Goal: Communication & Community: Answer question/provide support

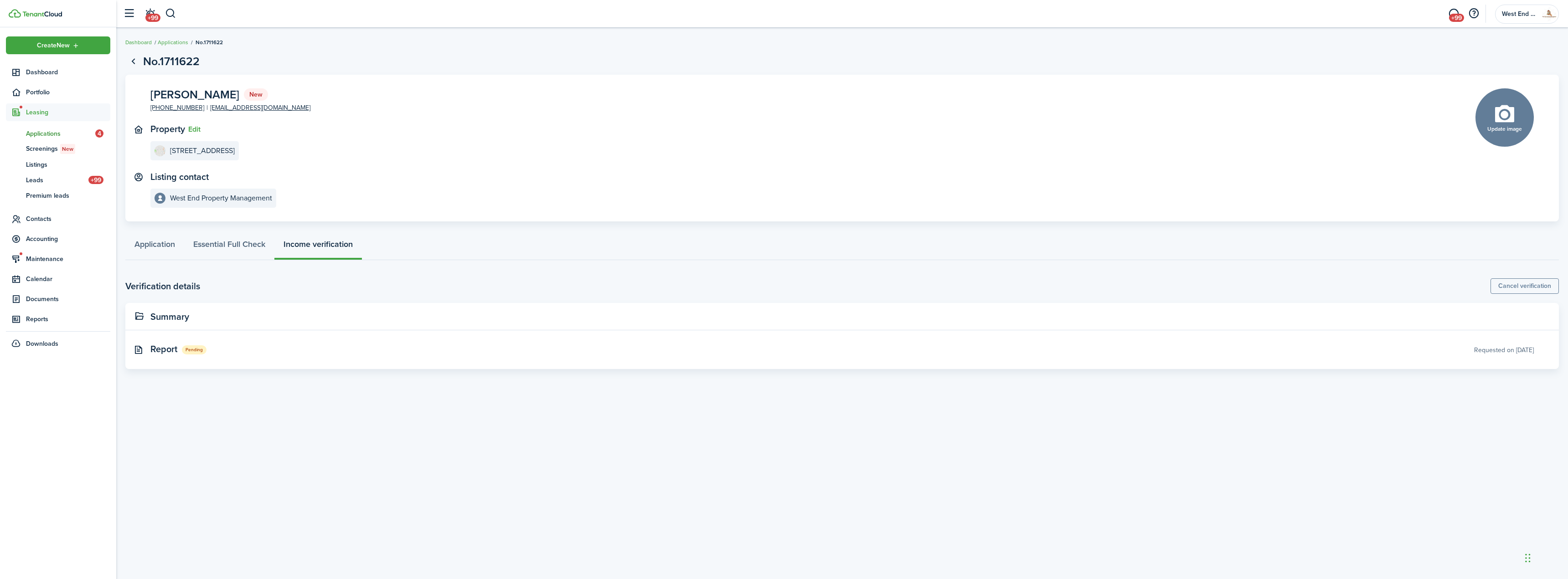
click at [1404, 113] on panel-main-inner "[PERSON_NAME] New [PHONE_NUMBER] [EMAIL_ADDRESS][DOMAIN_NAME] Property Edit [ST…" at bounding box center [799, 148] width 1298 height 120
click at [1455, 17] on span "+99" at bounding box center [1457, 17] width 15 height 8
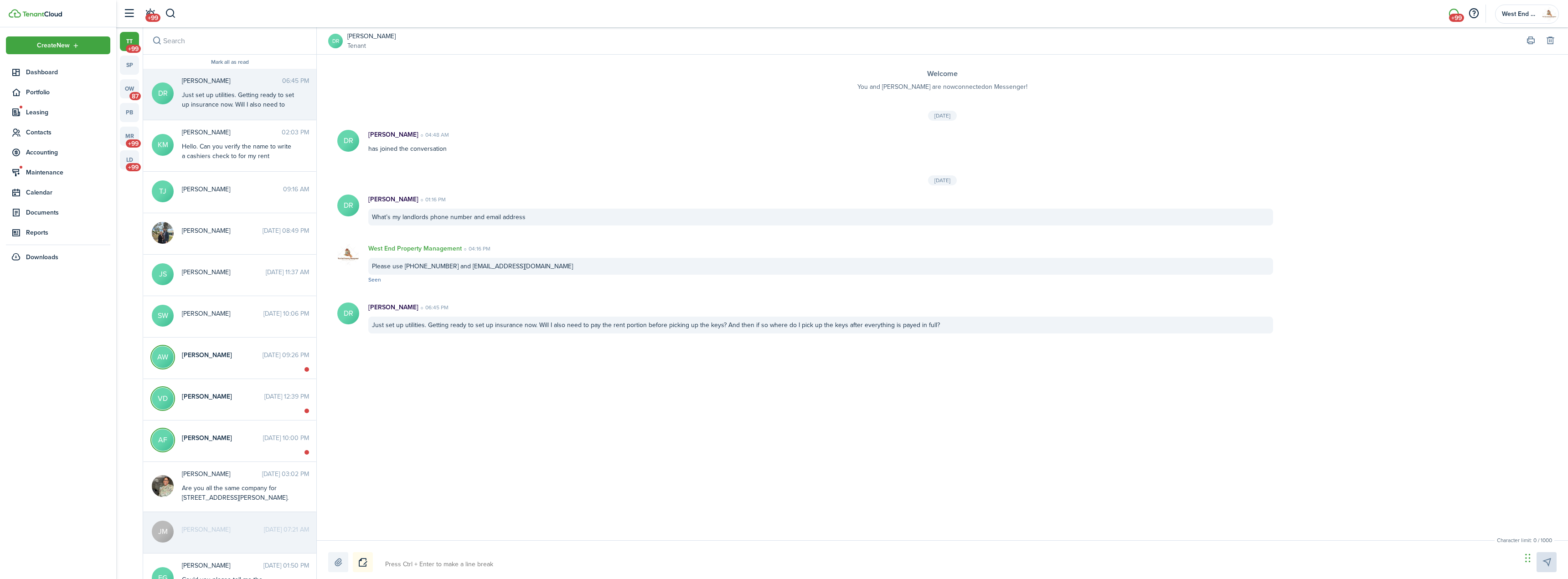
click at [547, 558] on textarea at bounding box center [950, 564] width 1136 height 15
type textarea "O"
type textarea "On"
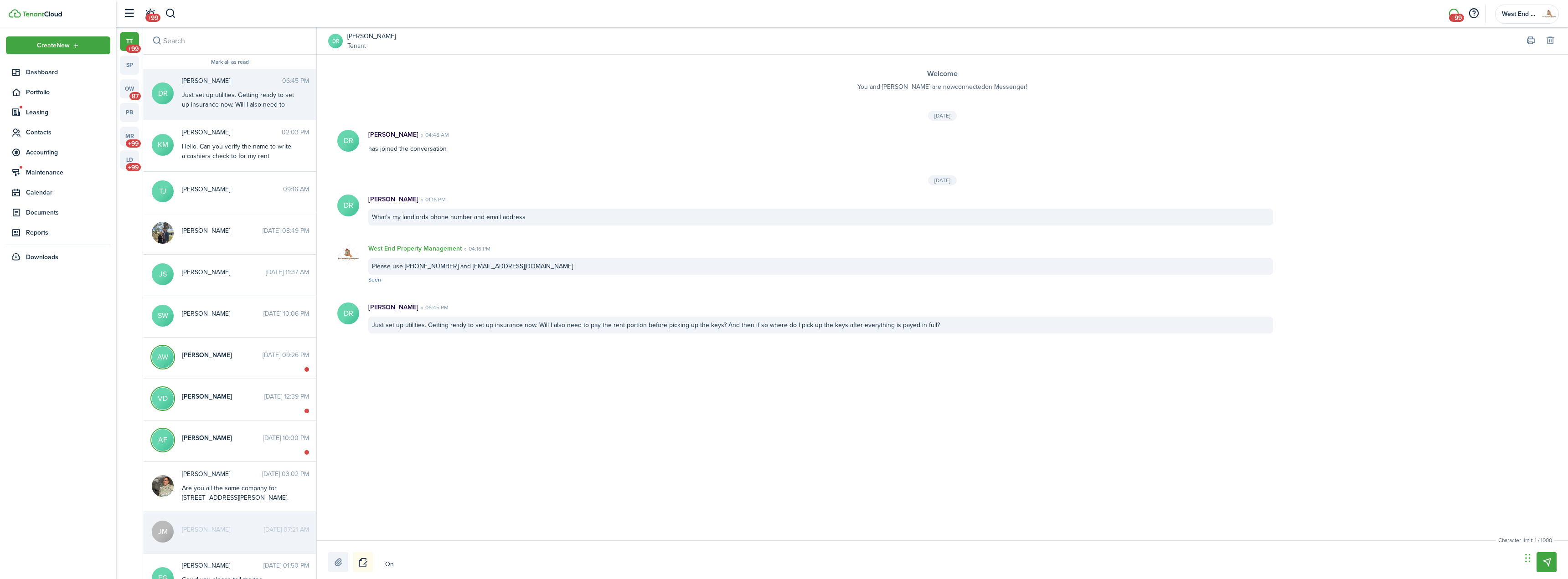
type textarea "Onc"
type textarea "Once"
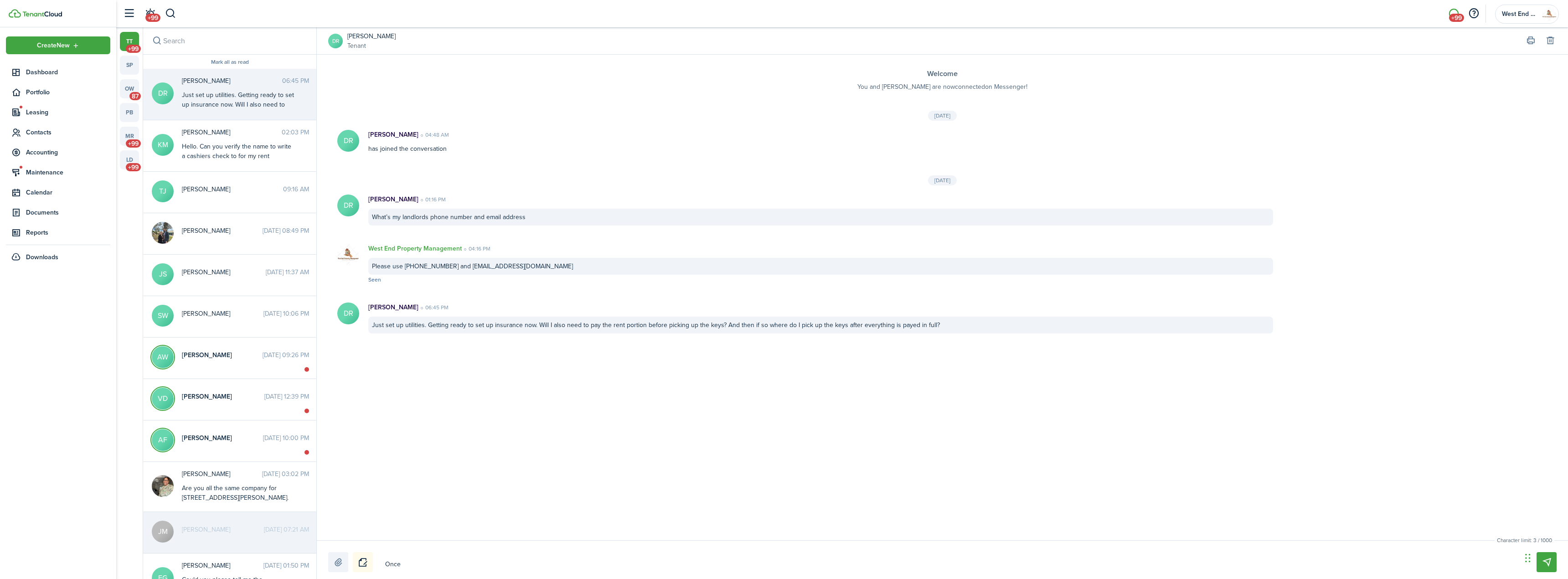
type textarea "Once"
type textarea "Once P"
type textarea "Once Pa"
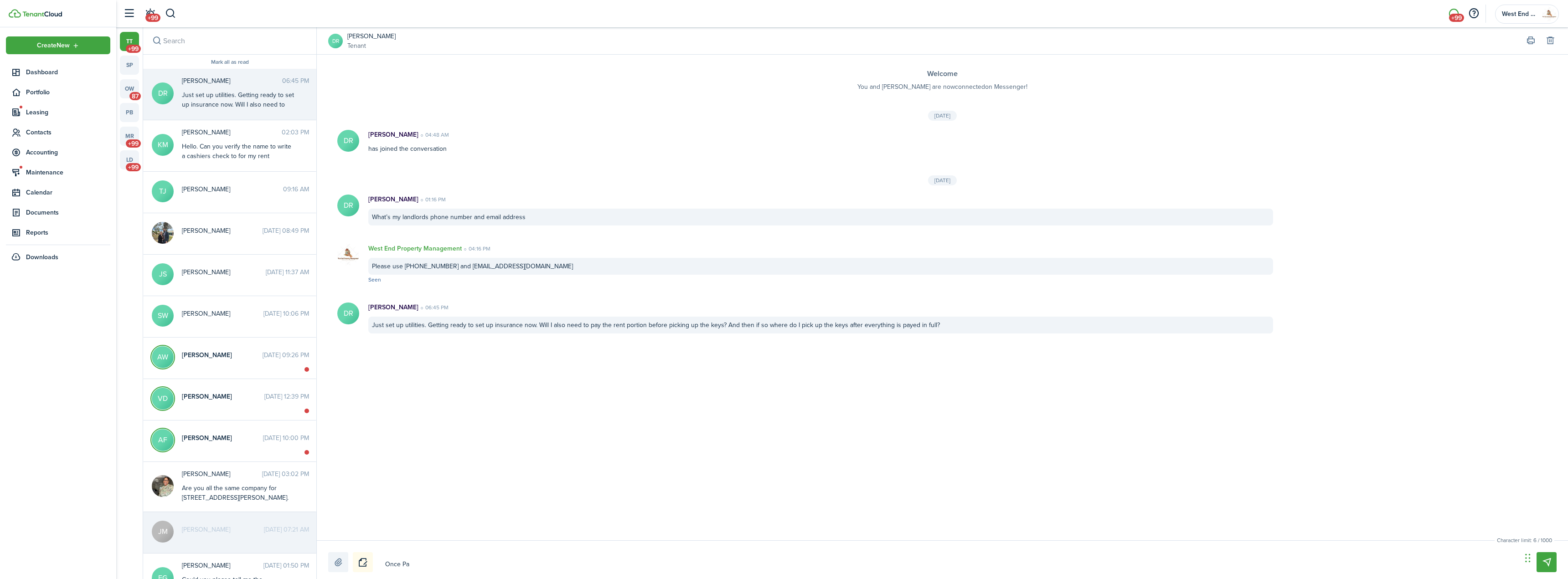
type textarea "Once Pay"
type textarea "Once Paym"
type textarea "Once Payme"
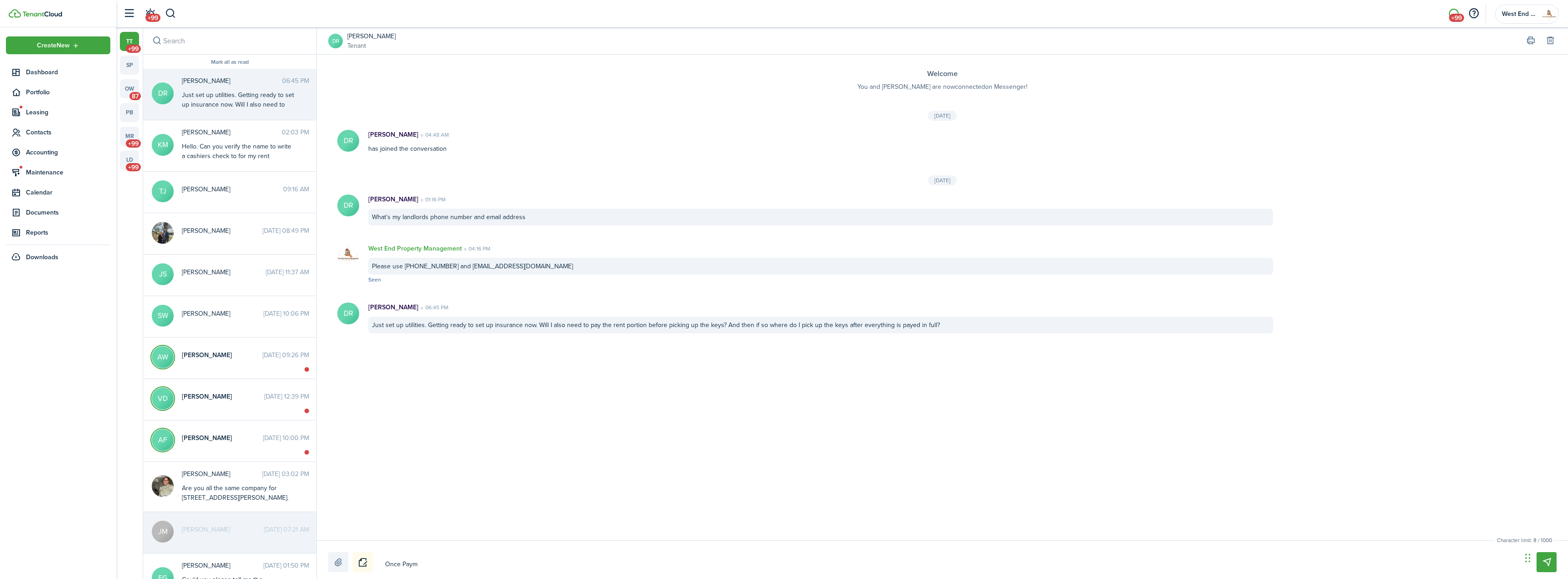
type textarea "Once Payme"
type textarea "Once Paymen"
type textarea "Once Payment"
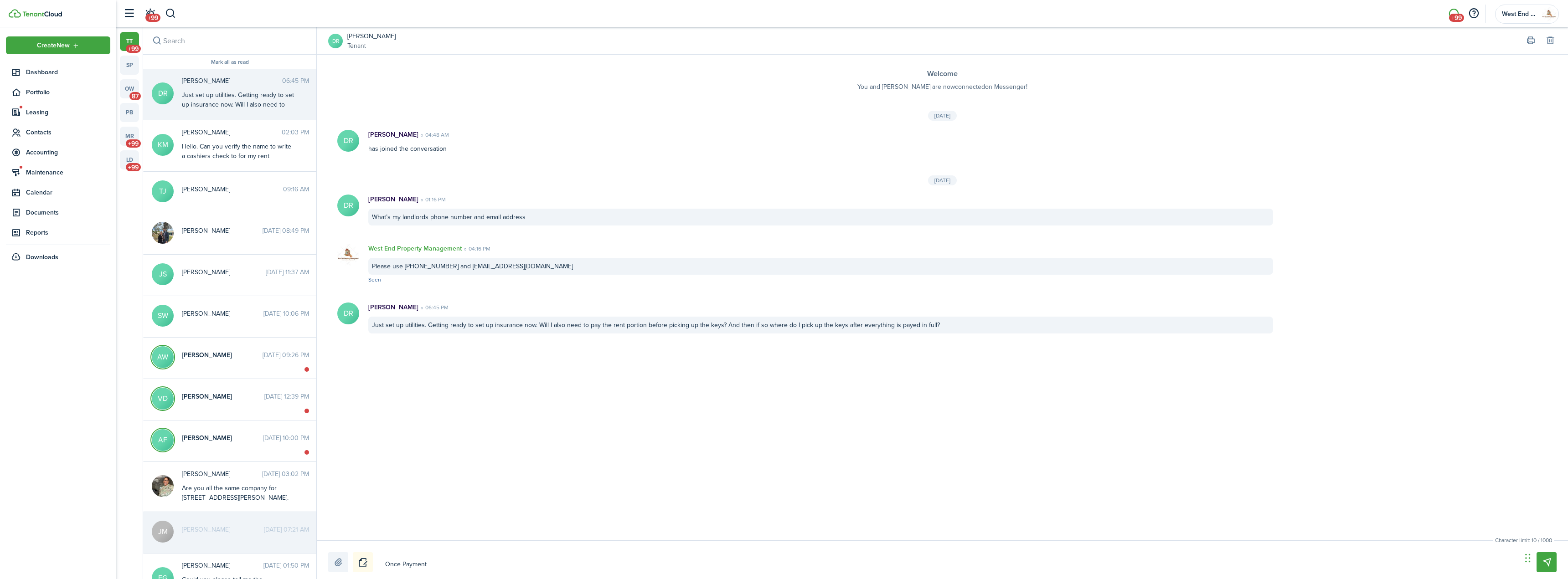
type textarea "Once Payment"
type textarea "Once Payment i"
type textarea "Once Payment is"
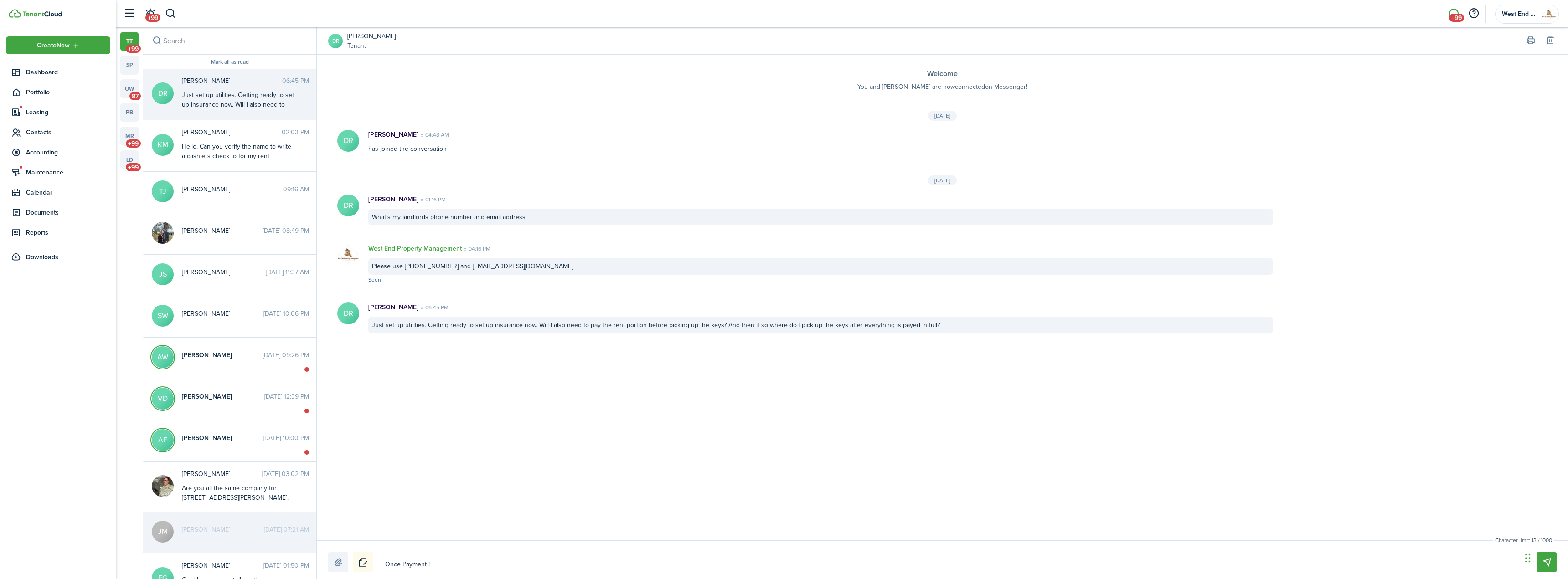
type textarea "Once Payment is"
type textarea "Once Payment is M"
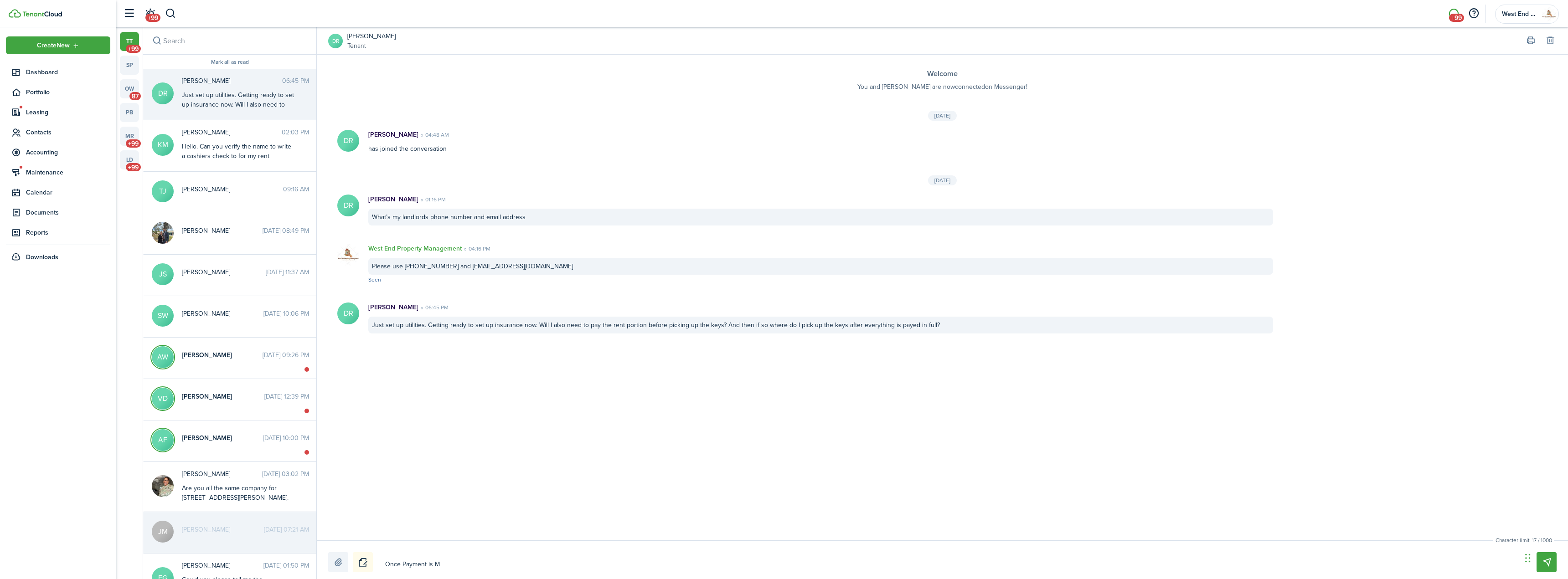
type textarea "Once Payment is Ma"
type textarea "Once Payment is Mad"
type textarea "Once Payment is Made"
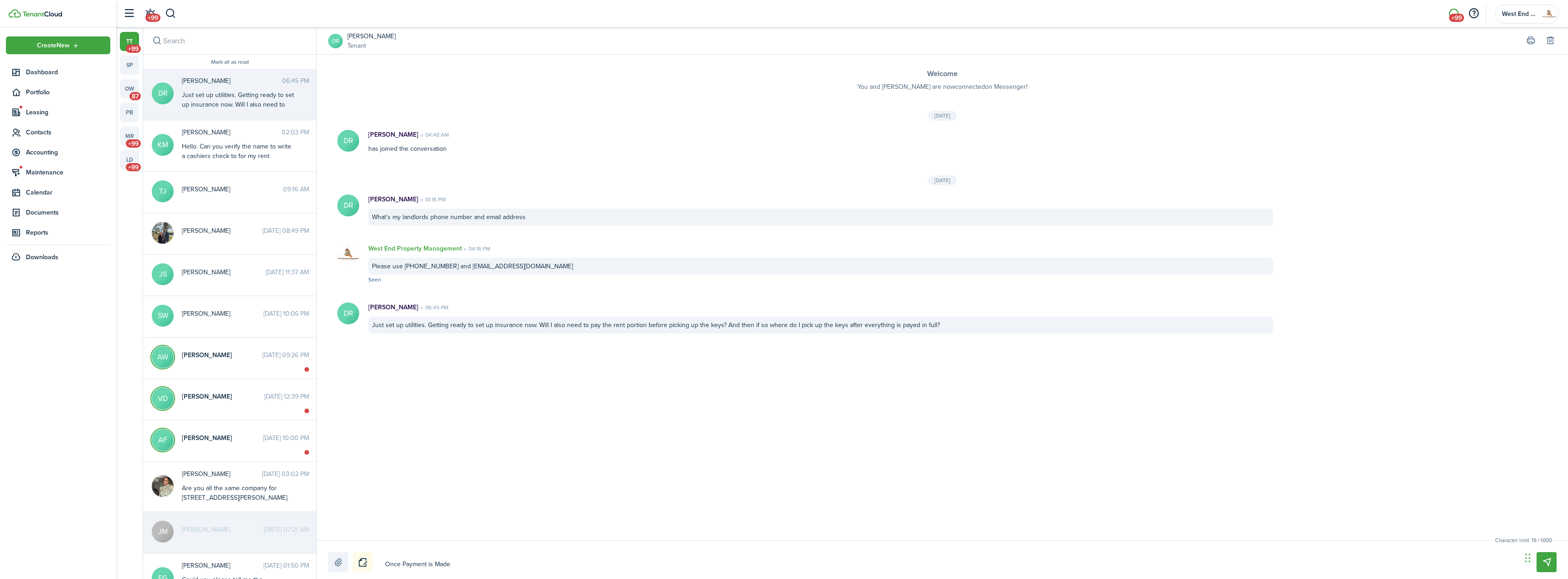
type textarea "Once Payment is Made"
type textarea "Once Payment is Made a"
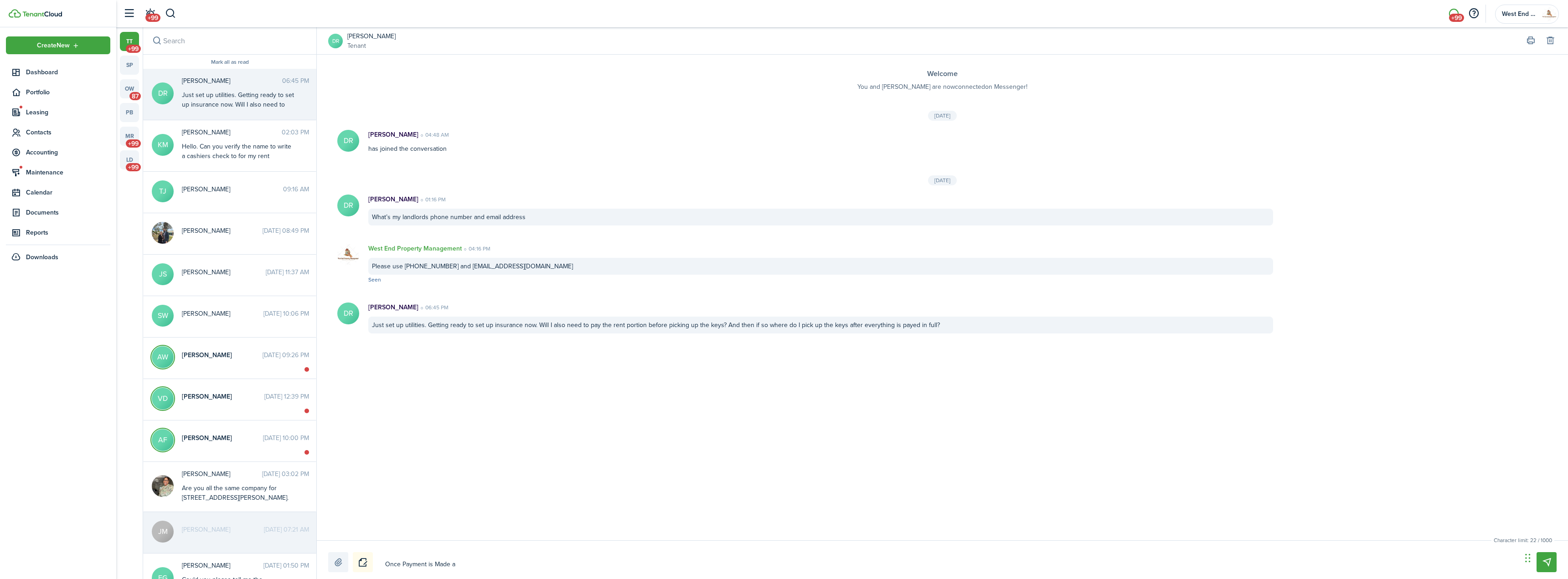
type textarea "Once Payment is Made an"
type textarea "Once Payment is Made and"
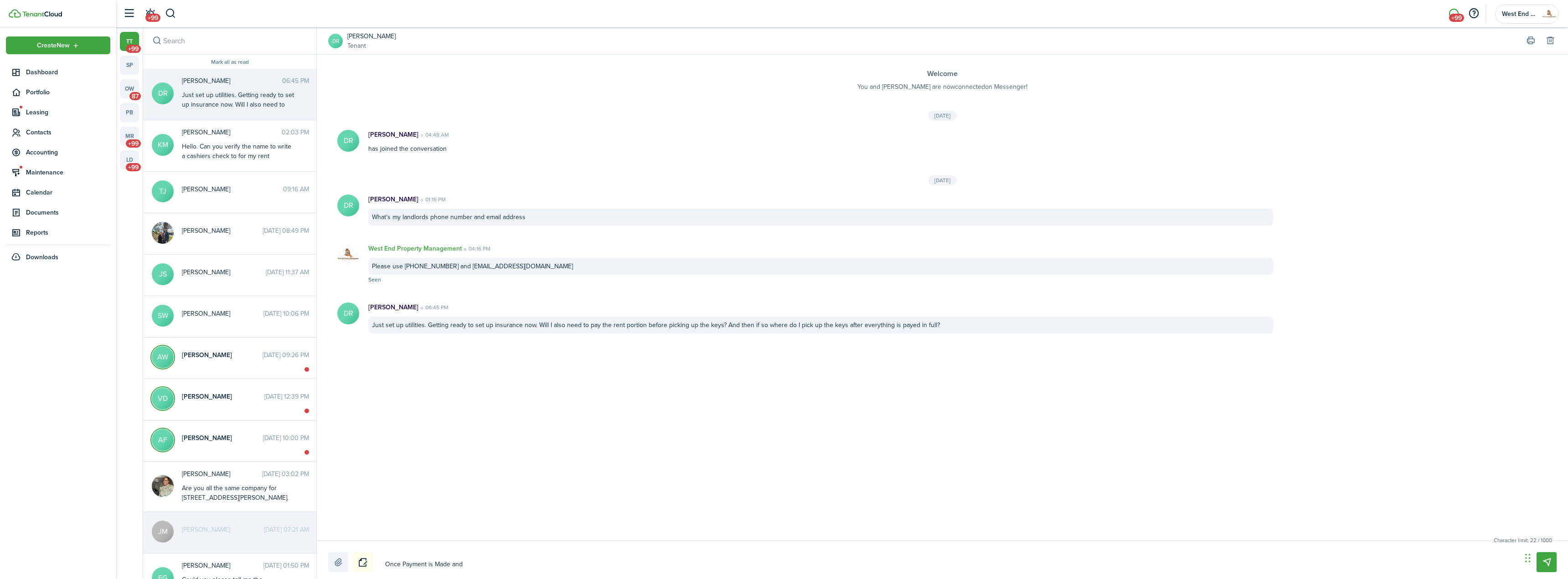
type textarea "Once Payment is Made and"
type textarea "Once Payment is Made and u"
type textarea "Once Payment is Made and ut"
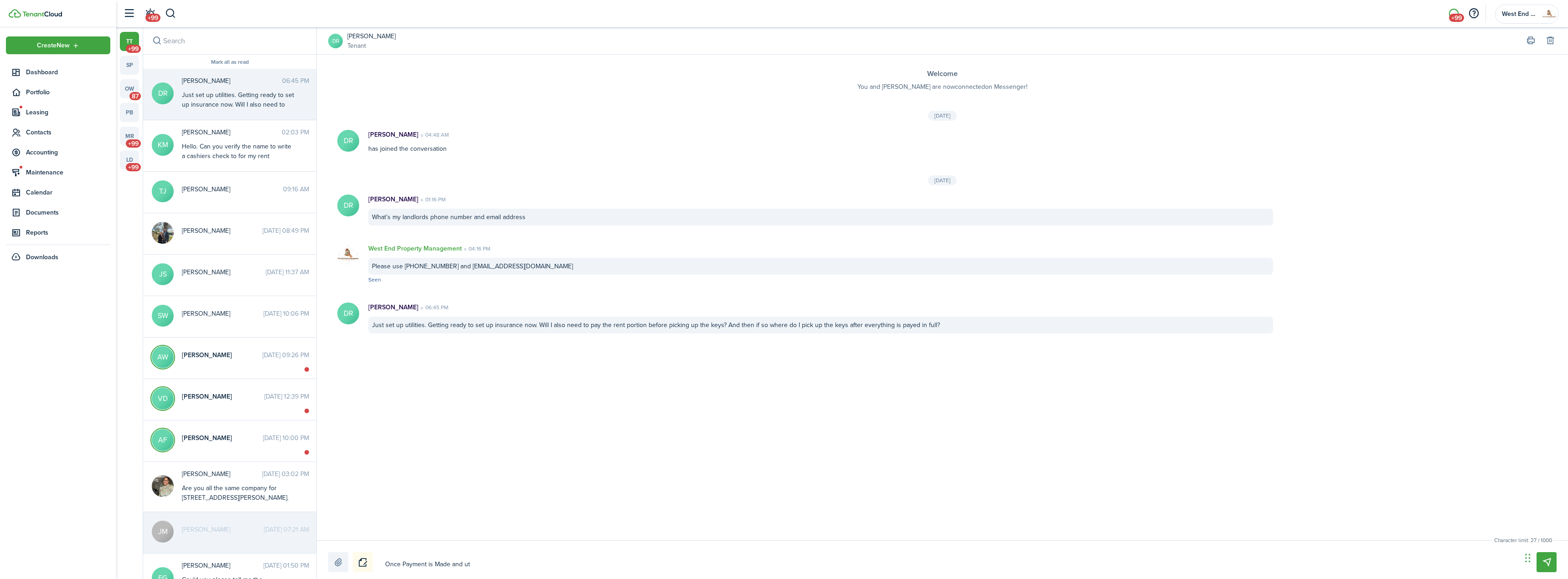
type textarea "Once Payment is Made and uti"
type textarea "Once Payment is Made and util"
type textarea "Once Payment is Made and utili"
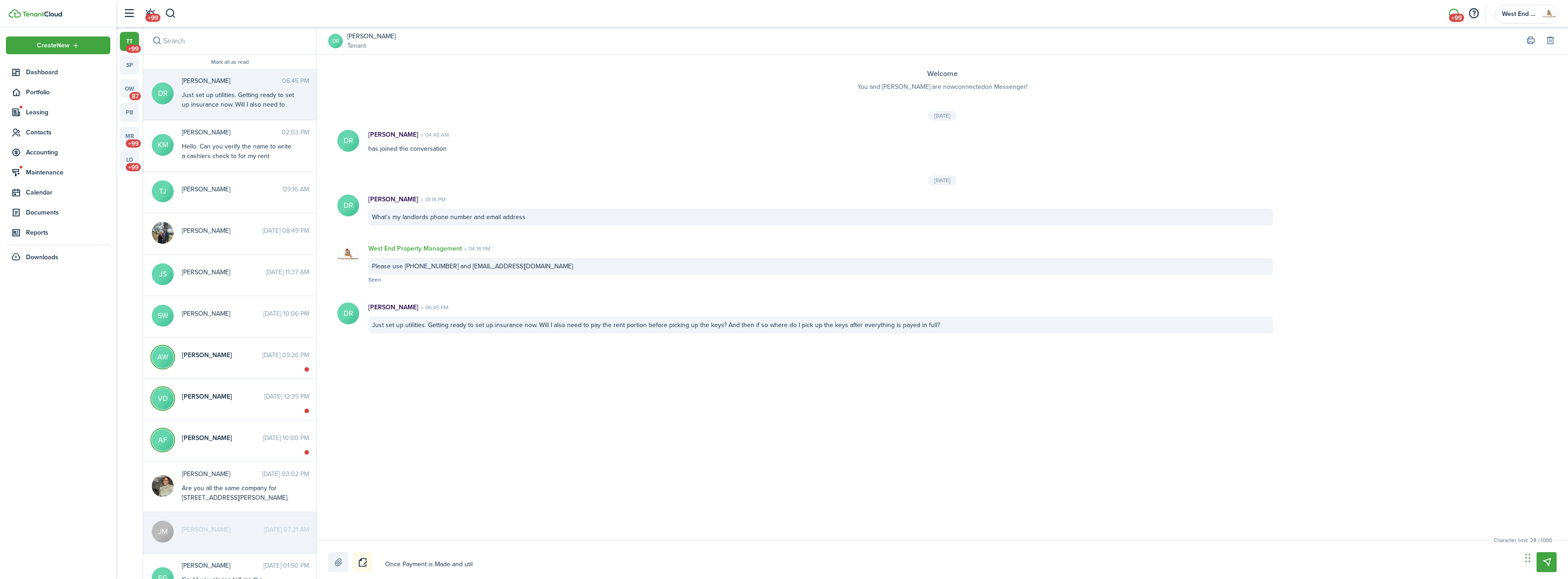
type textarea "Once Payment is Made and utili"
type textarea "Once Payment is Made and utilit"
type textarea "Once Payment is Made and utiliti"
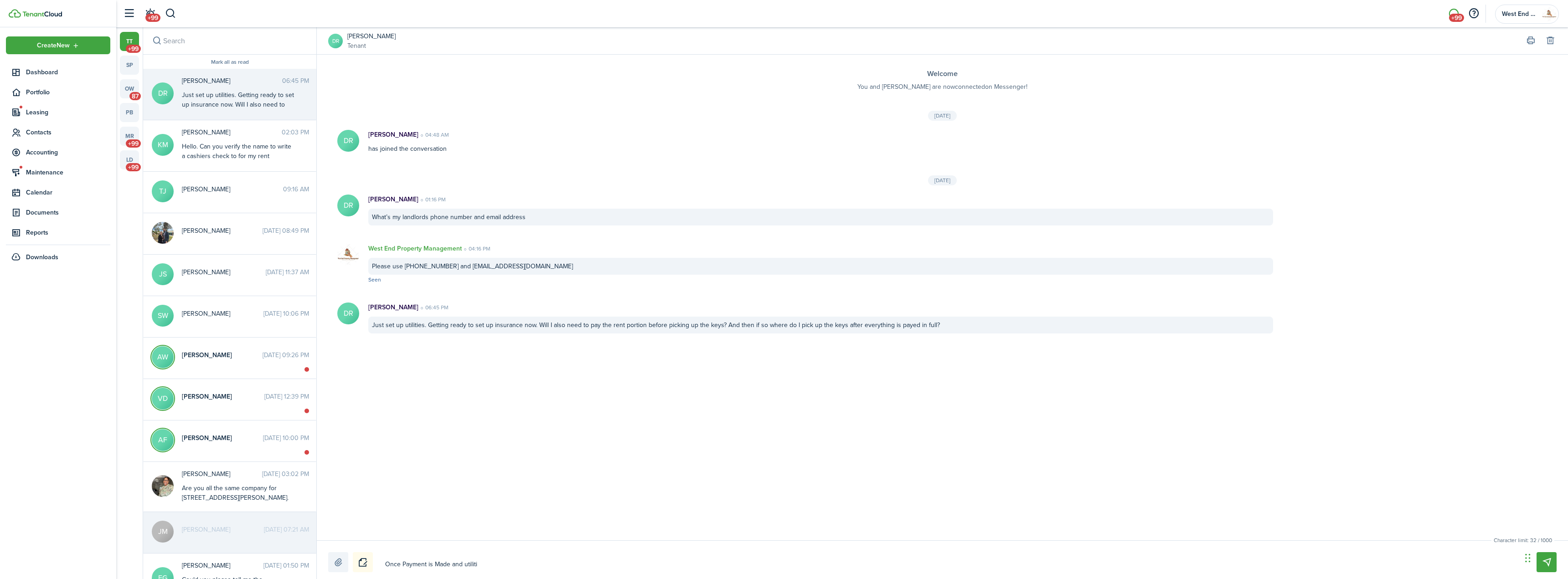
type textarea "Once Payment is Made and utilitis"
type textarea "Once Payment is Made and utiliti"
type textarea "Once Payment is Made and utilitie"
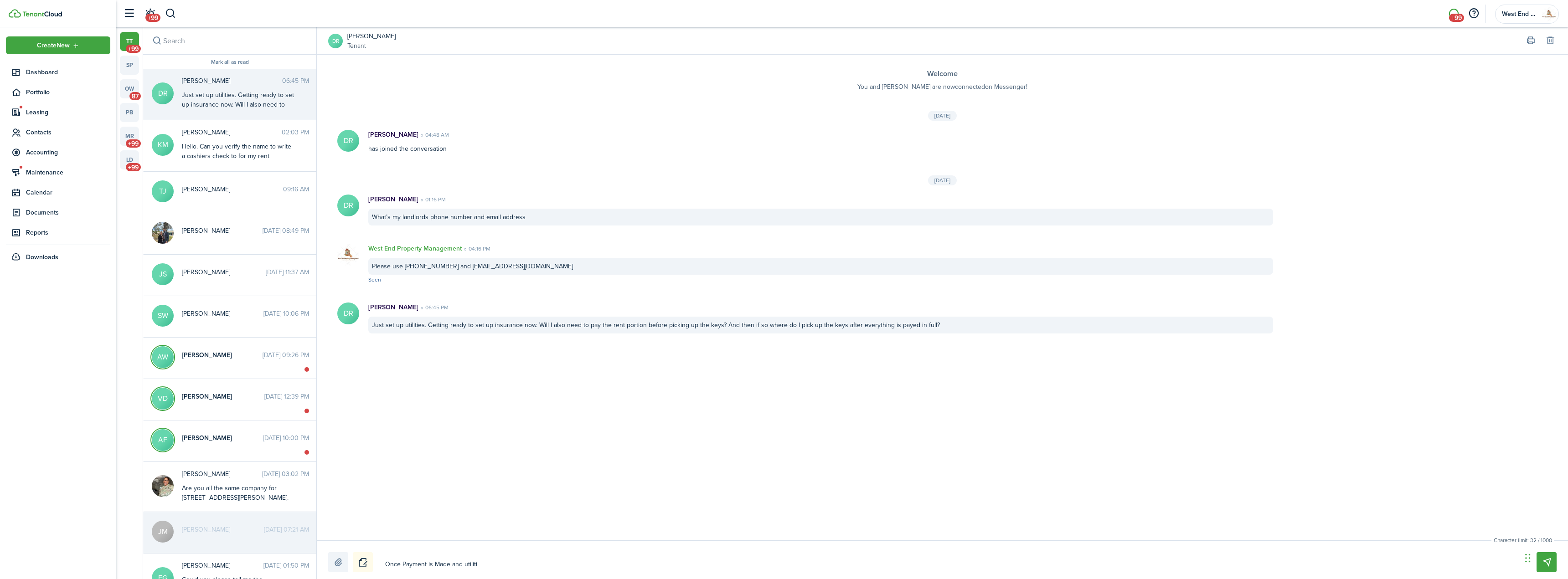
type textarea "Once Payment is Made and utilitie"
type textarea "Once Payment is Made and utilities"
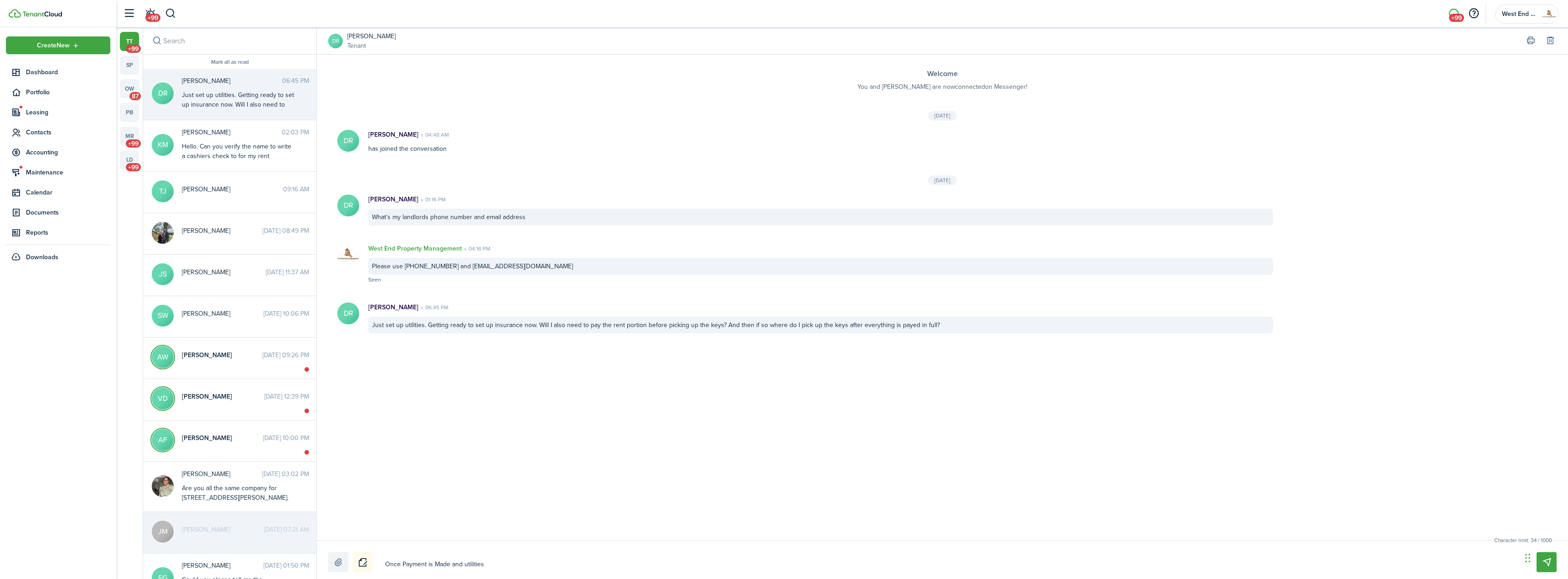
type textarea "Once Payment is Made and utilities a"
type textarea "Once Payment is Made and utilities ar"
type textarea "Once Payment is Made and utilities are"
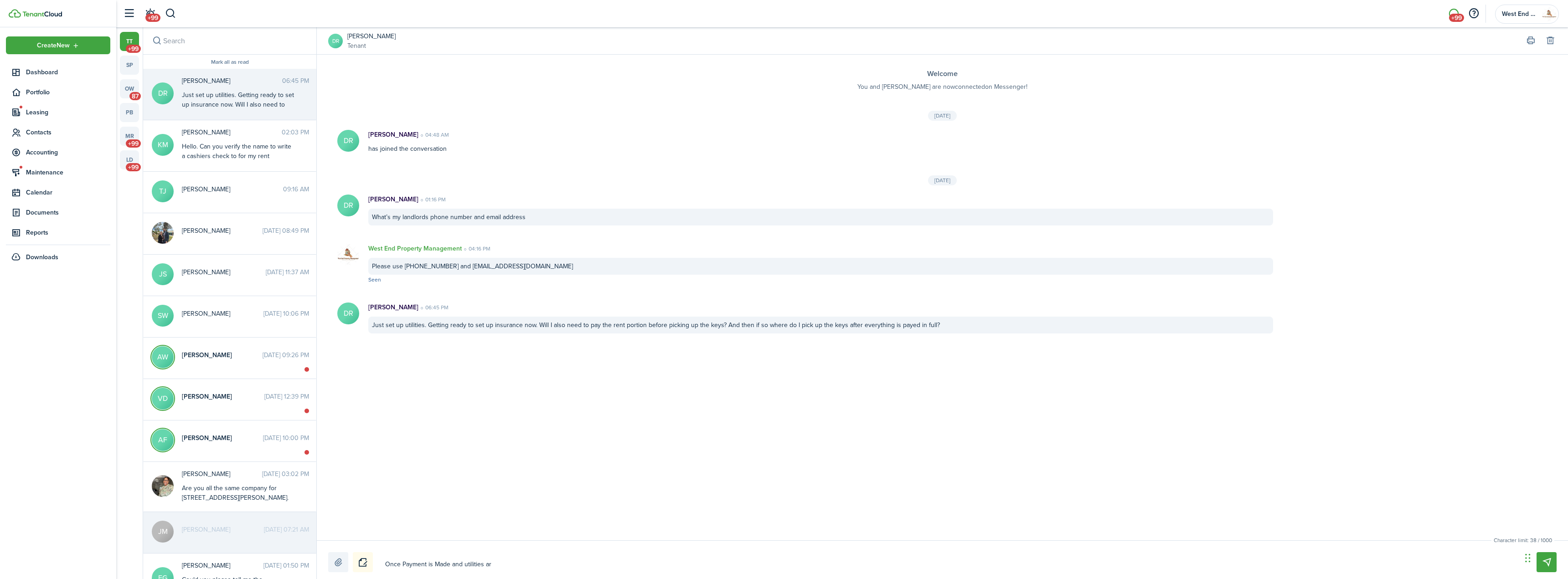
type textarea "Once Payment is Made and utilities are"
type textarea "Once Payment is Made and utilities are s"
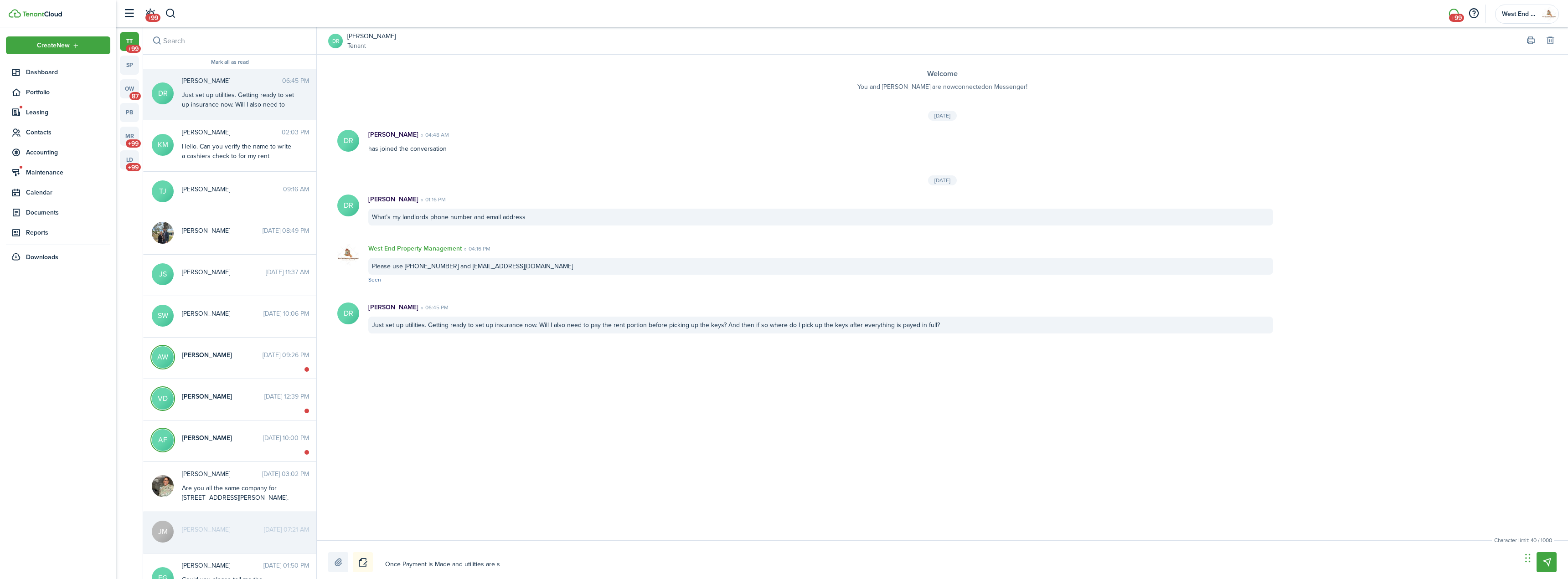
type textarea "Once Payment is Made and utilities are se"
type textarea "Once Payment is Made and utilities are set"
type textarea "Once Payment is Made and utilities are seti"
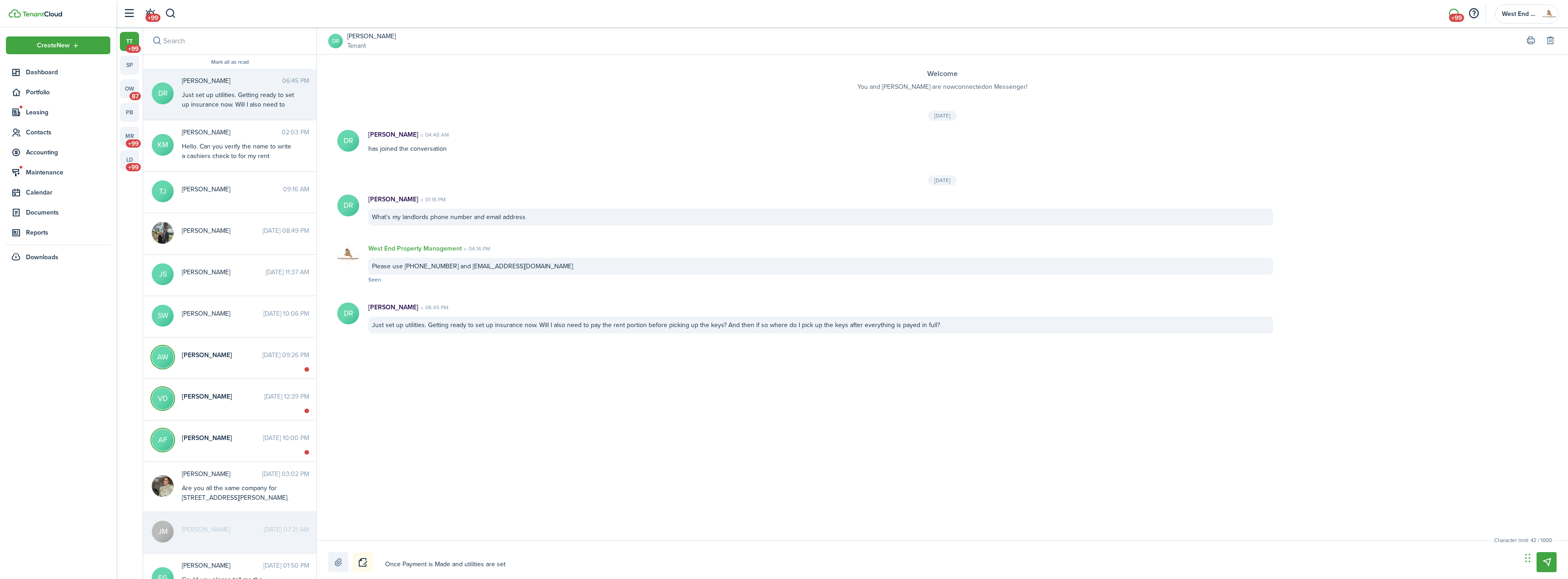
type textarea "Once Payment is Made and utilities are seti"
type textarea "Once Payment is Made and utilities are setip"
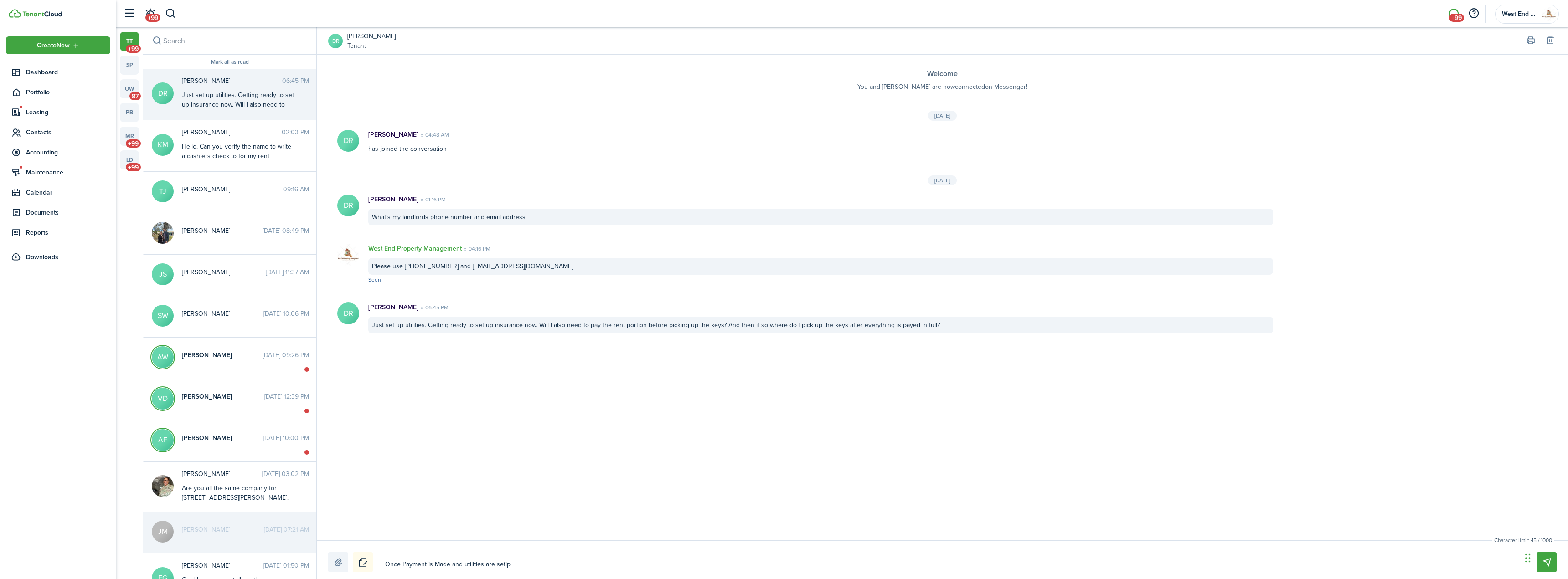
type textarea "Once Payment is Made and utilities are setip"
type textarea "Once Payment is Made and utilities are seti"
type textarea "Once Payment is Made and utilities are set"
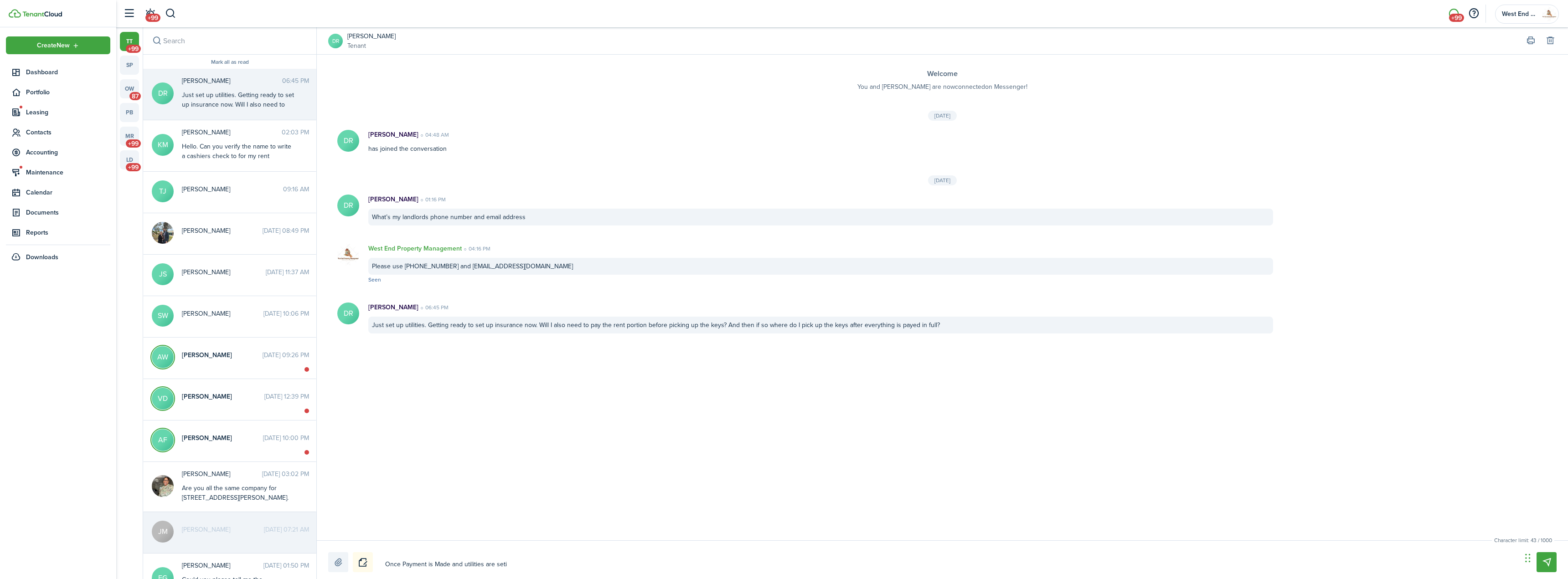
type textarea "Once Payment is Made and utilities are set"
type textarea "Once Payment is Made and utilities are setu"
type textarea "Once Payment is Made and utilities are setup"
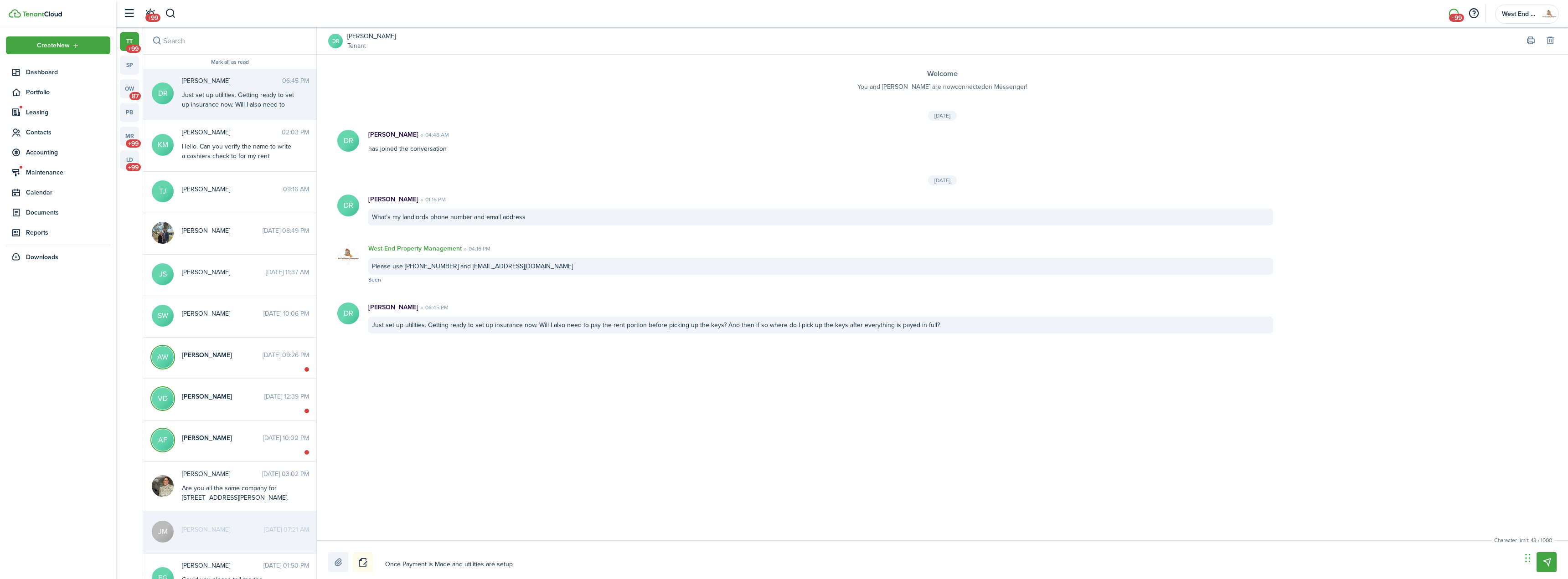
type textarea "Once Payment is Made and utilities are setup"
type textarea "Once Payment is Made and utilities are setup a"
type textarea "Once Payment is Made and utilities are setup an"
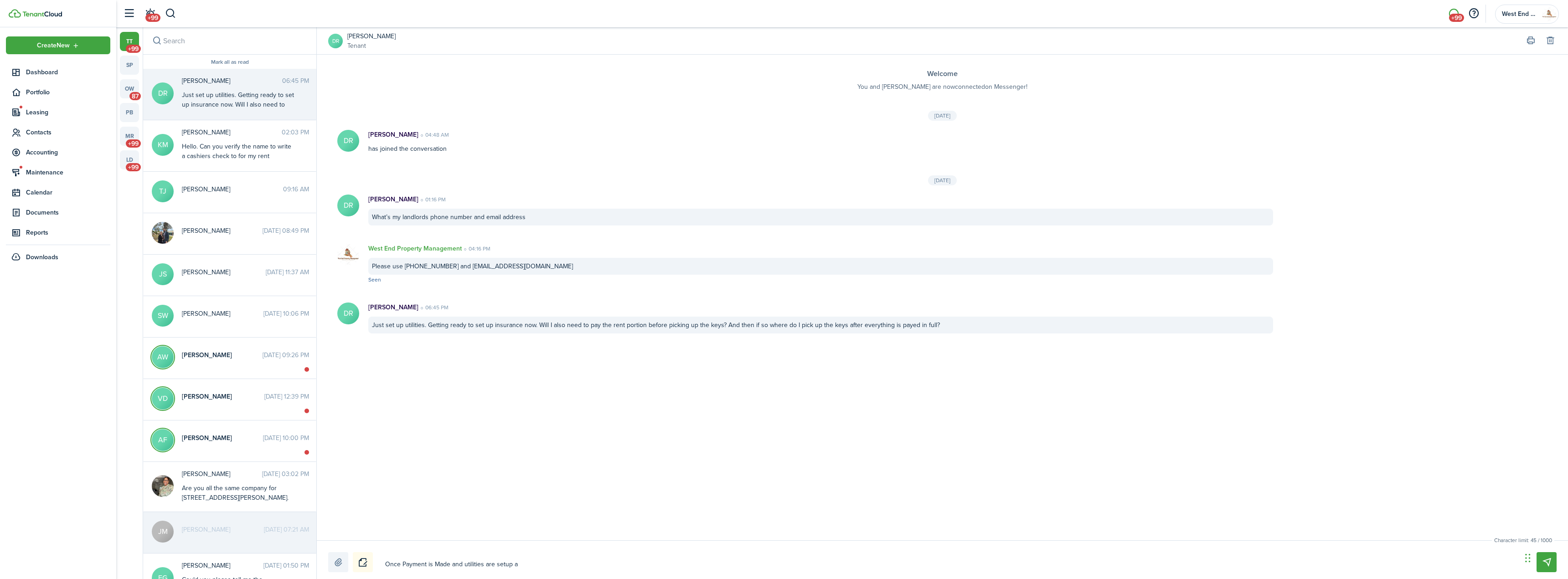
type textarea "Once Payment is Made and utilities are setup an"
type textarea "Once Payment is Made and utilities are setup and"
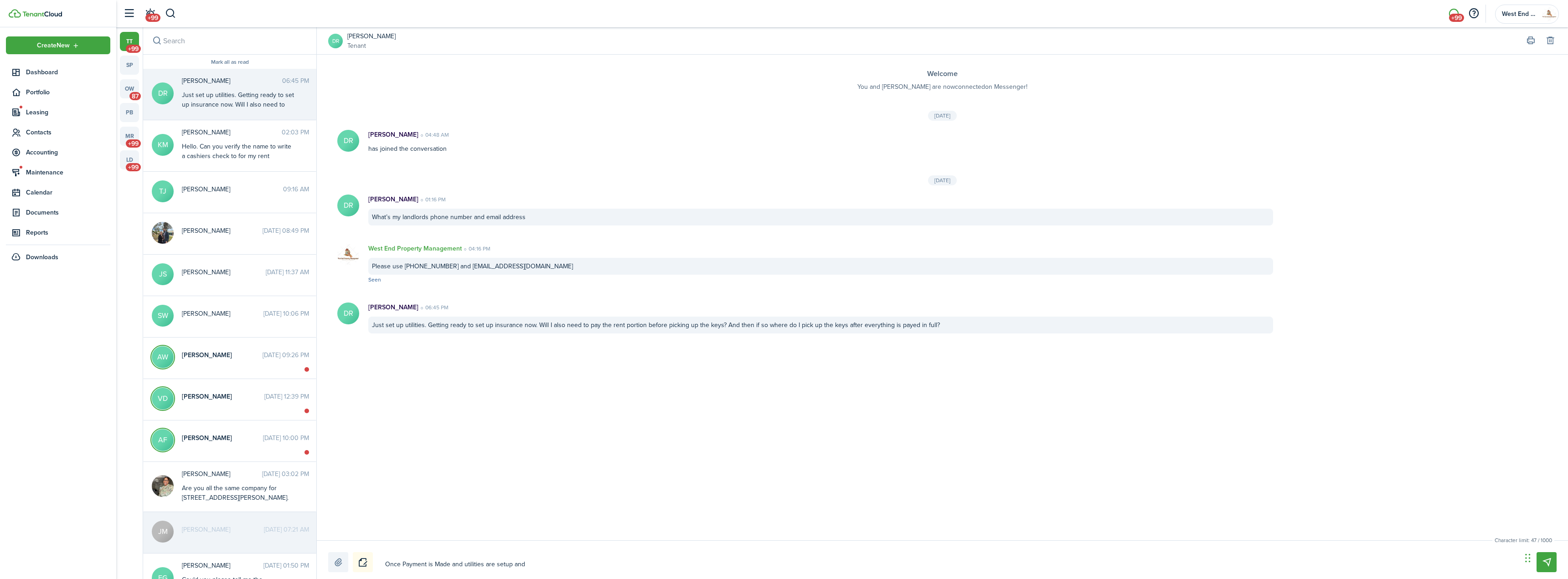
type textarea "Once Payment is Made and utilities are setup and r"
type textarea "Once Payment is Made and utilities are setup and re"
type textarea "Once Payment is Made and utilities are setup and ren"
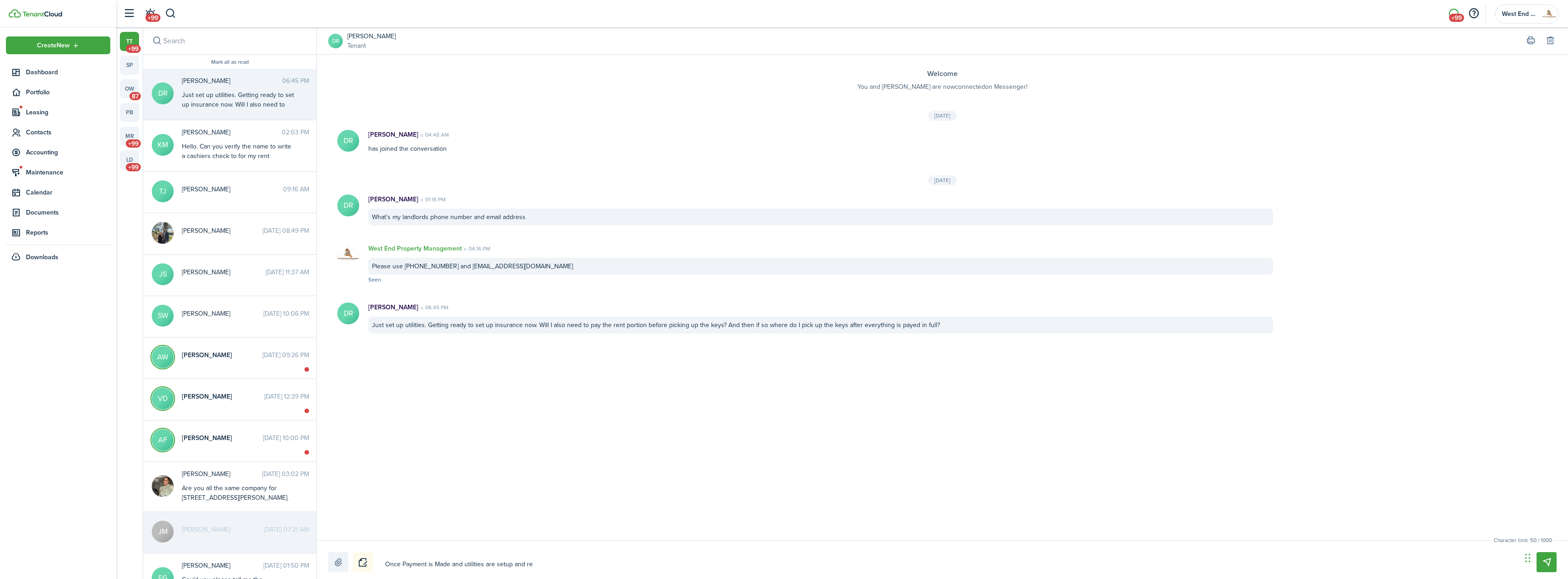
type textarea "Once Payment is Made and utilities are setup and ren"
type textarea "Once Payment is Made and utilities are setup and rent"
type textarea "Once Payment is Made and utilities are setup and rente"
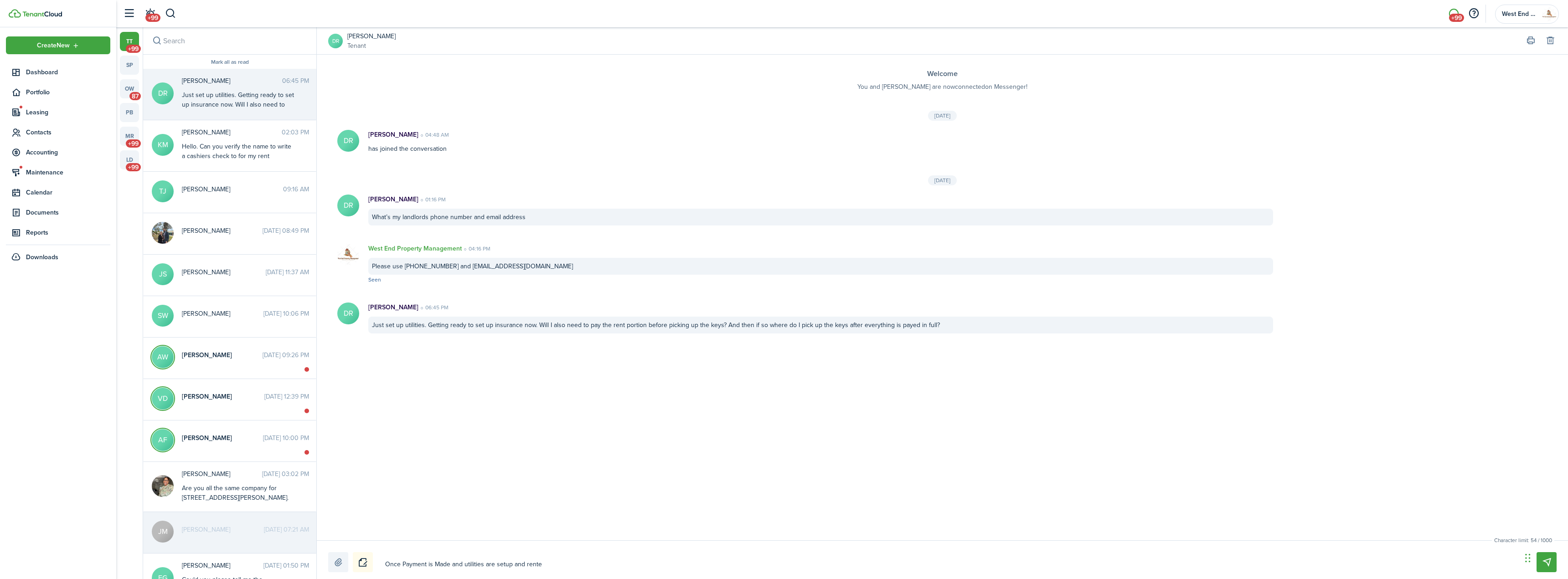
type textarea "Once Payment is Made and utilities are setup and renter"
type textarea "Once Payment is Made and utilities are setup and renter'"
type textarea "Once Payment is Made and utilities are setup and renter's"
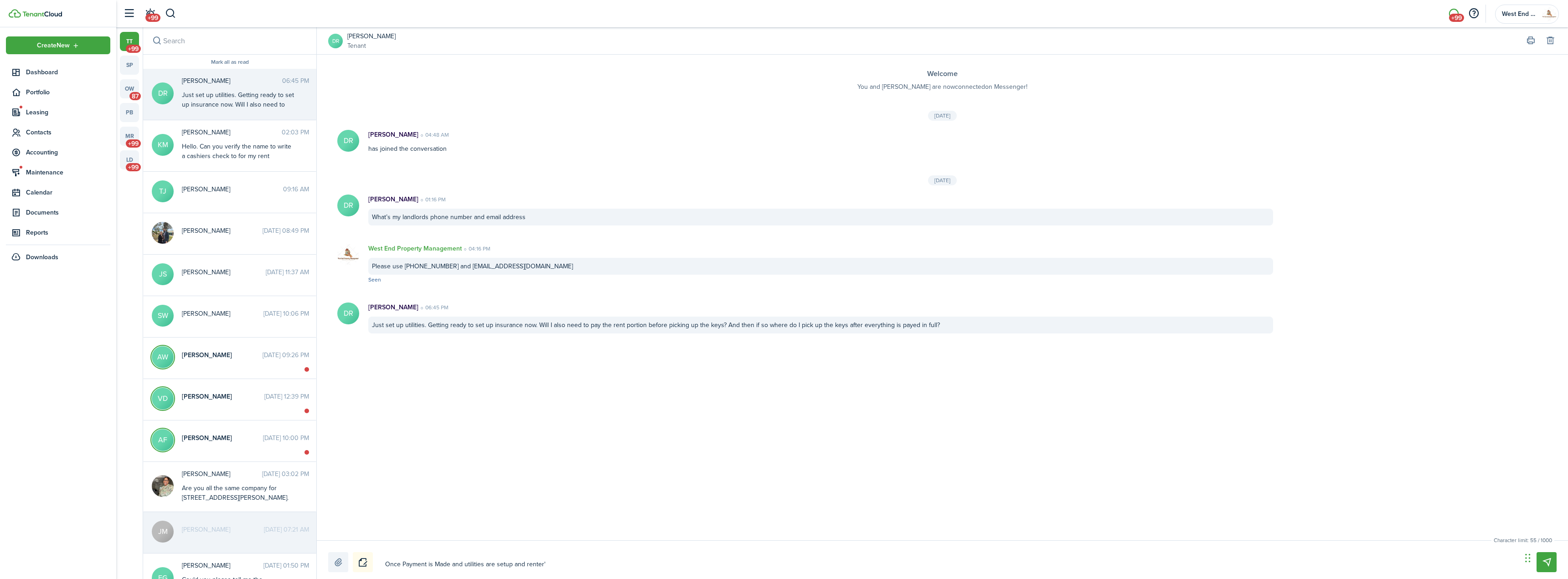
type textarea "Once Payment is Made and utilities are setup and renter's"
type textarea "Once Payment is Made and utilities are setup and renter's i"
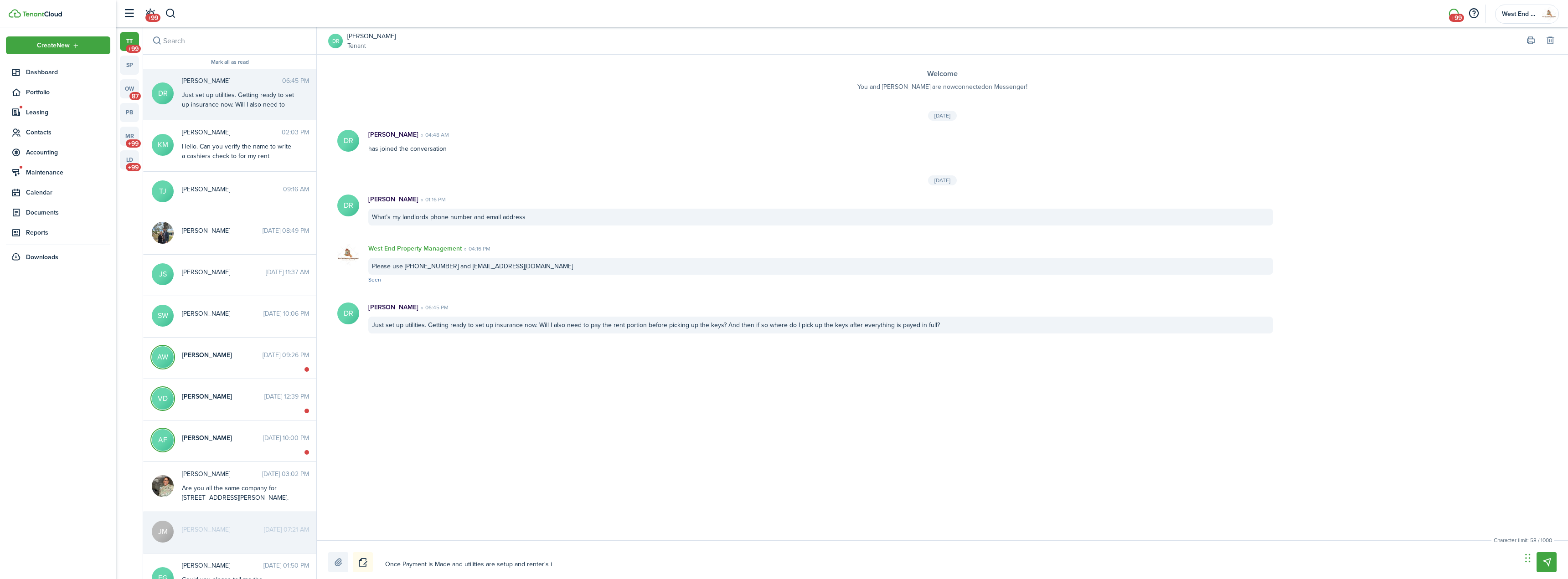
type textarea "Once Payment is Made and utilities are setup and renter's in"
type textarea "Once Payment is Made and utilities are setup and renter's ins"
type textarea "Once Payment is Made and utilities are setup and renter's insu"
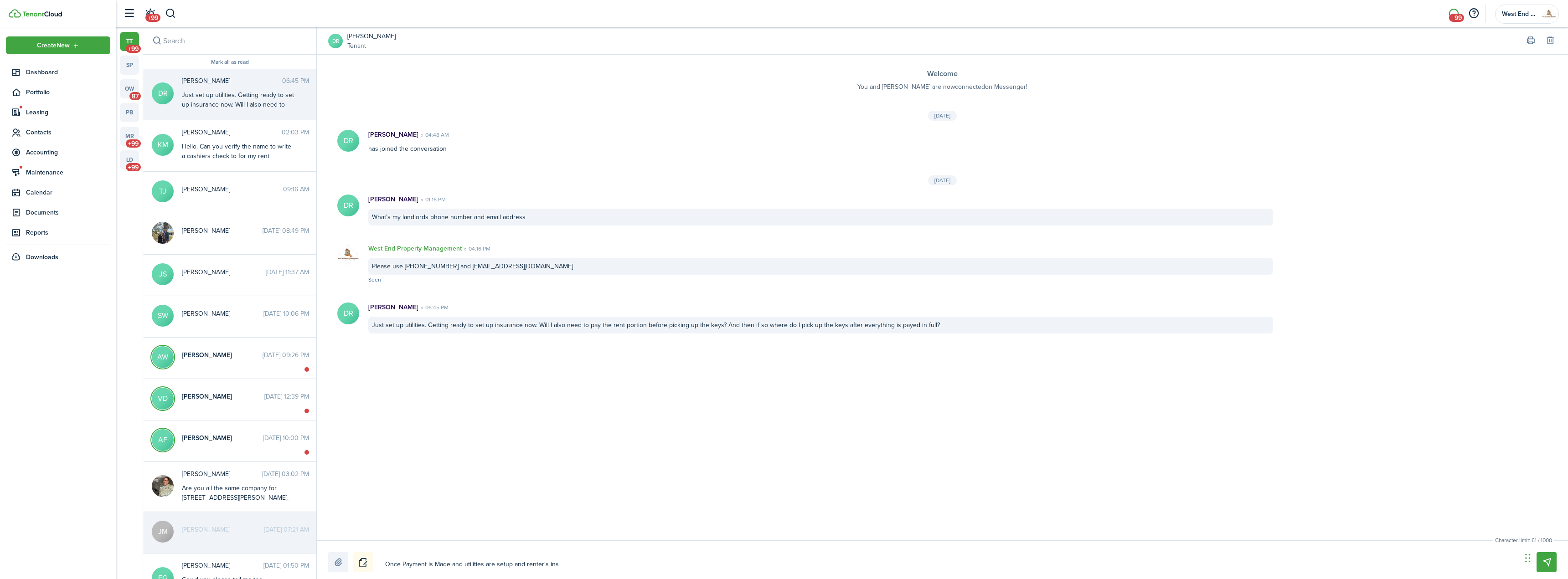
type textarea "Once Payment is Made and utilities are setup and renter's insu"
type textarea "Once Payment is Made and utilities are setup and renter's insur"
type textarea "Once Payment is Made and utilities are setup and renter's insura"
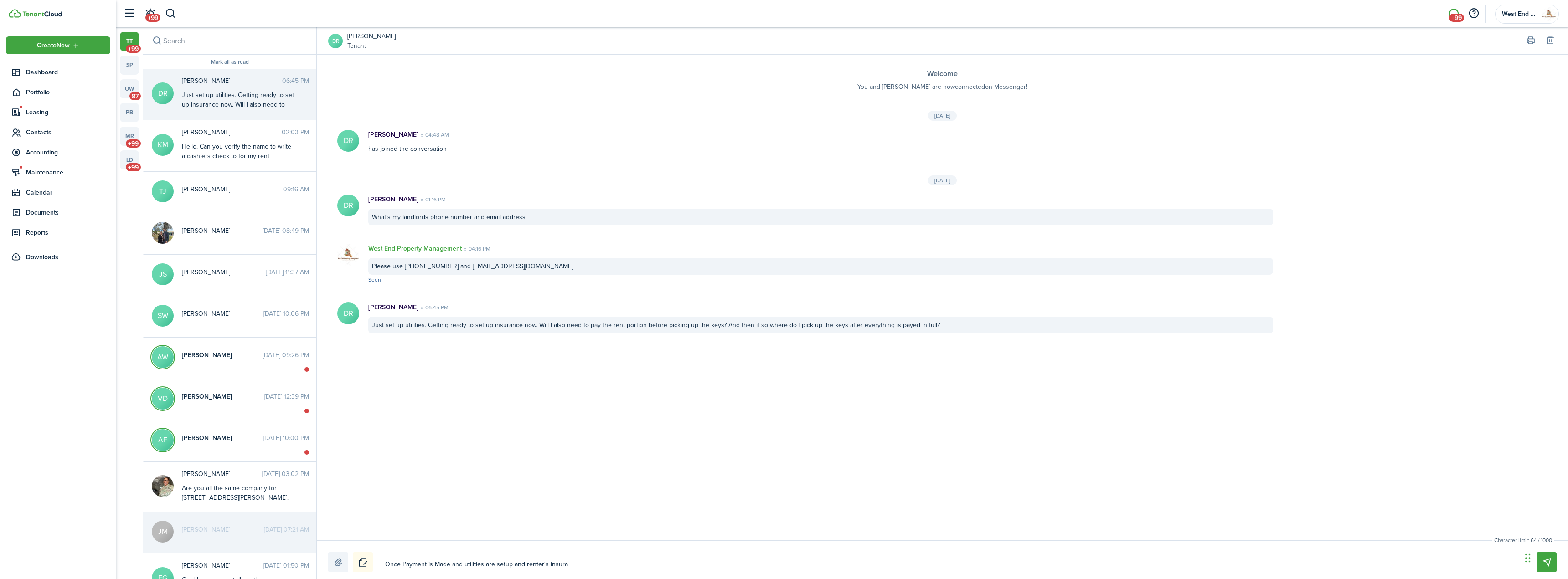
type textarea "Once Payment is Made and utilities are setup and renter's insuran"
type textarea "Once Payment is Made and utilities are setup and renter's insuranc"
type textarea "Once Payment is Made and utilities are setup and renter's insurance"
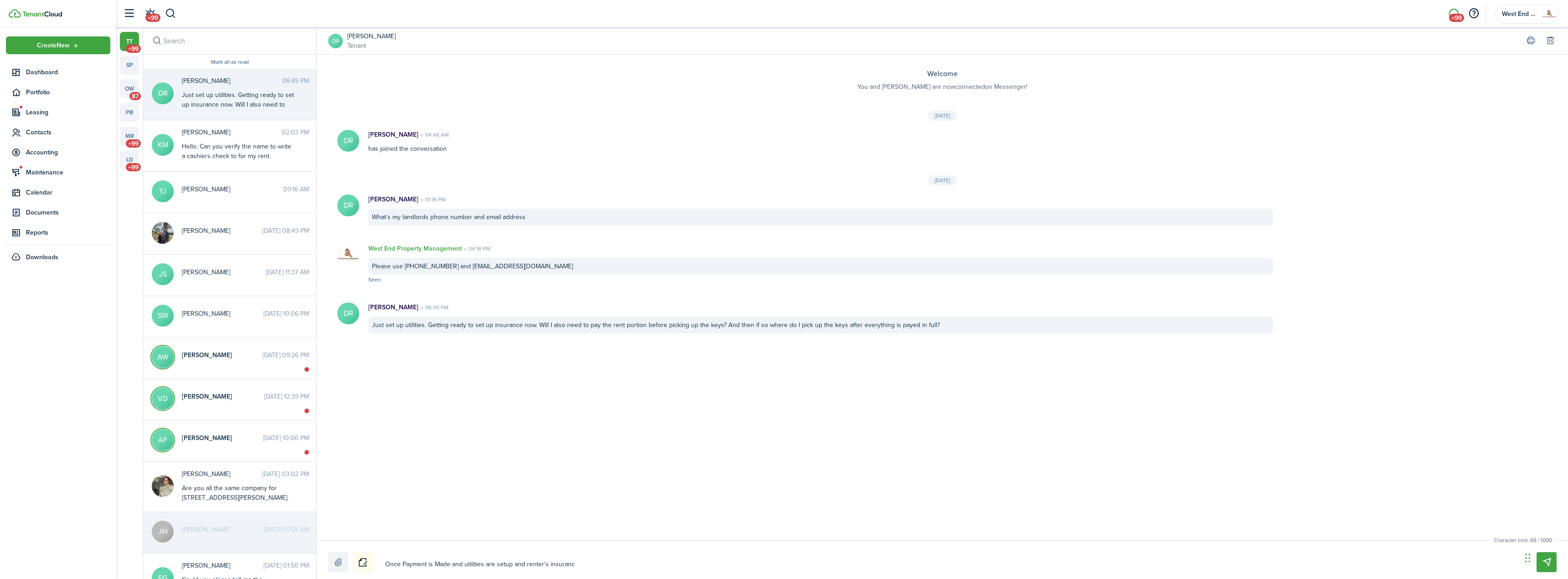
type textarea "Once Payment is Made and utilities are setup and renter's insurance"
type textarea "Once Payment is Made and utilities are setup and renter's insurance i"
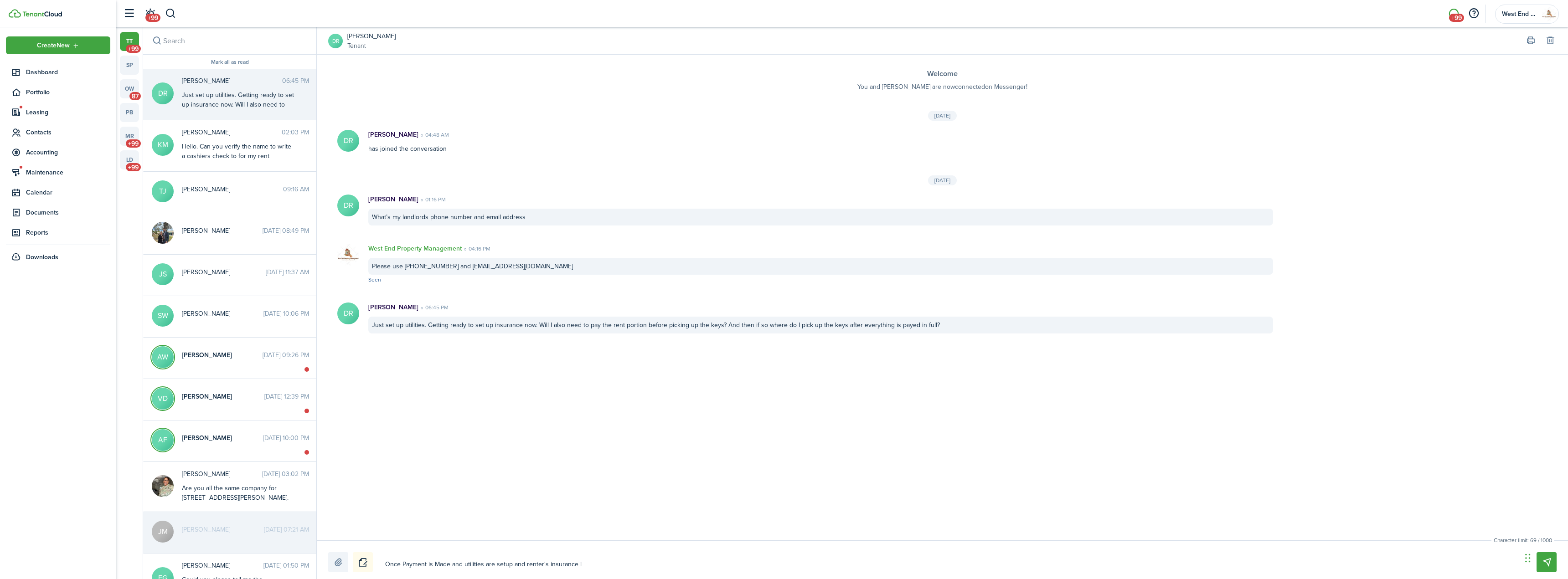
type textarea "Once Payment is Made and utilities are setup and renter's insurance is"
type textarea "Once Payment is Made and utilities are setup and renter's insurance is e"
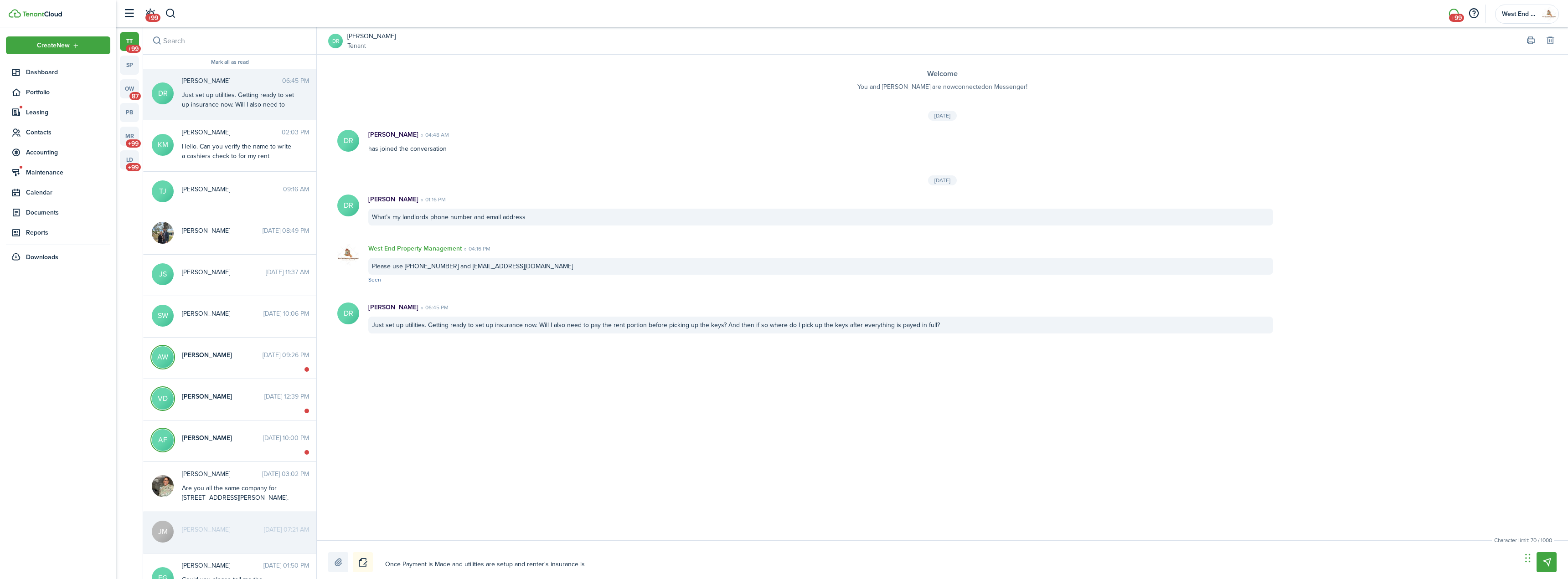
type textarea "Once Payment is Made and utilities are setup and renter's insurance is e"
type textarea "Once Payment is Made and utilities are setup and renter's insurance is es"
type textarea "Once Payment is Made and utilities are setup and renter's insurance is e"
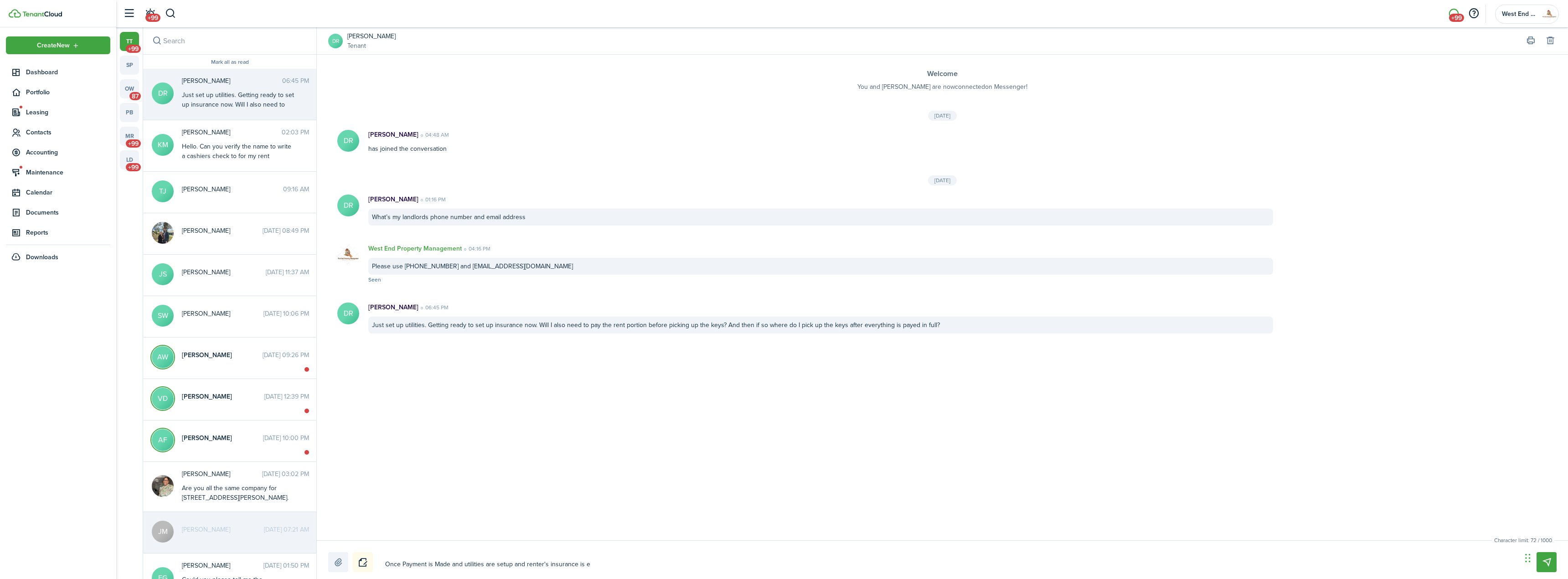
type textarea "Once Payment is Made and utilities are setup and renter's insurance is"
type textarea "Once Payment is Made and utilities are setup and renter's insurance is s"
type textarea "Once Payment is Made and utilities are setup and renter's insurance is se"
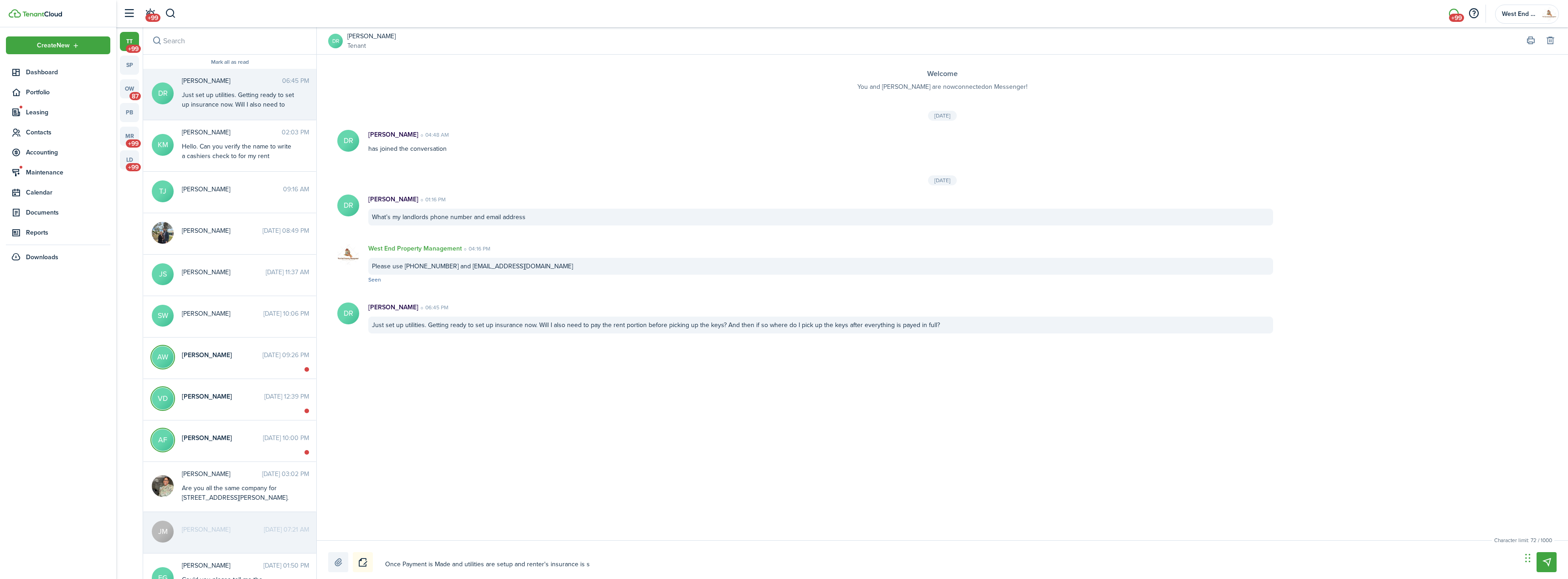
type textarea "Once Payment is Made and utilities are setup and renter's insurance is se"
type textarea "Once Payment is Made and utilities are setup and renter's insurance is set"
type textarea "Once Payment is Made and utilities are setup and renter's insurance is setu"
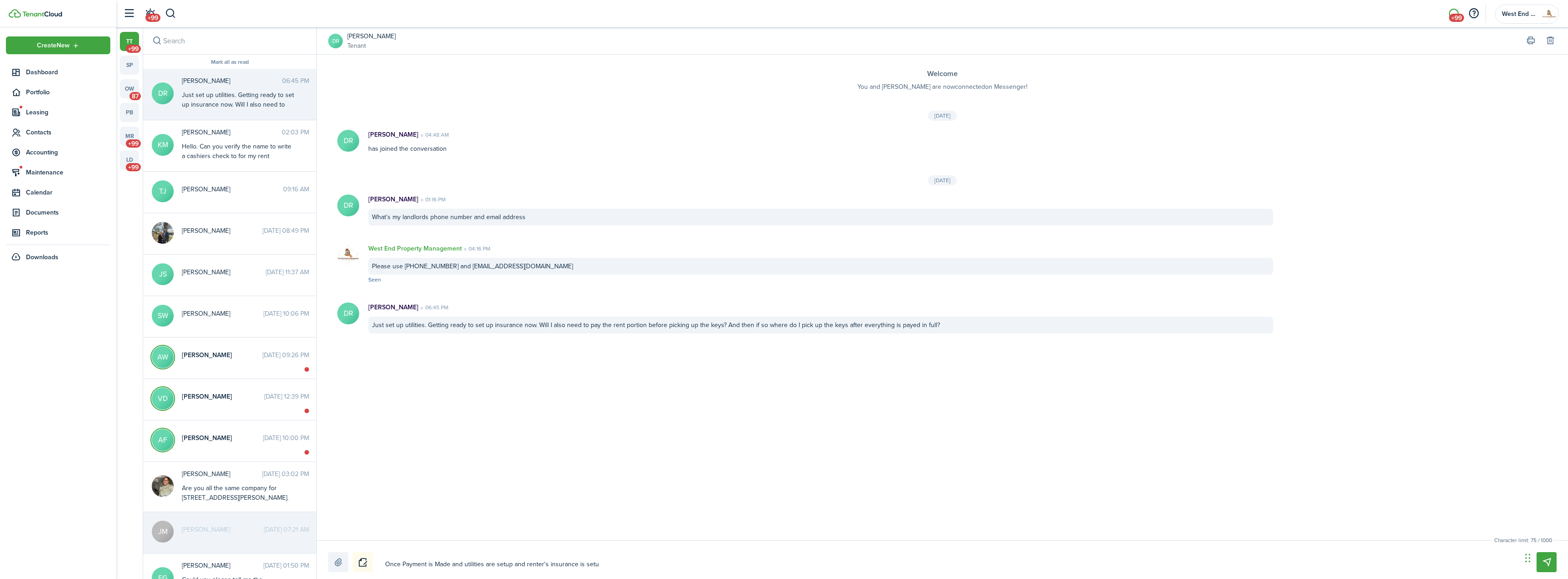
type textarea "Once Payment is Made and utilities are setup and renter's insurance is setup"
type textarea "Once Payment is Made and utilities are setup and renter's insurance is setup."
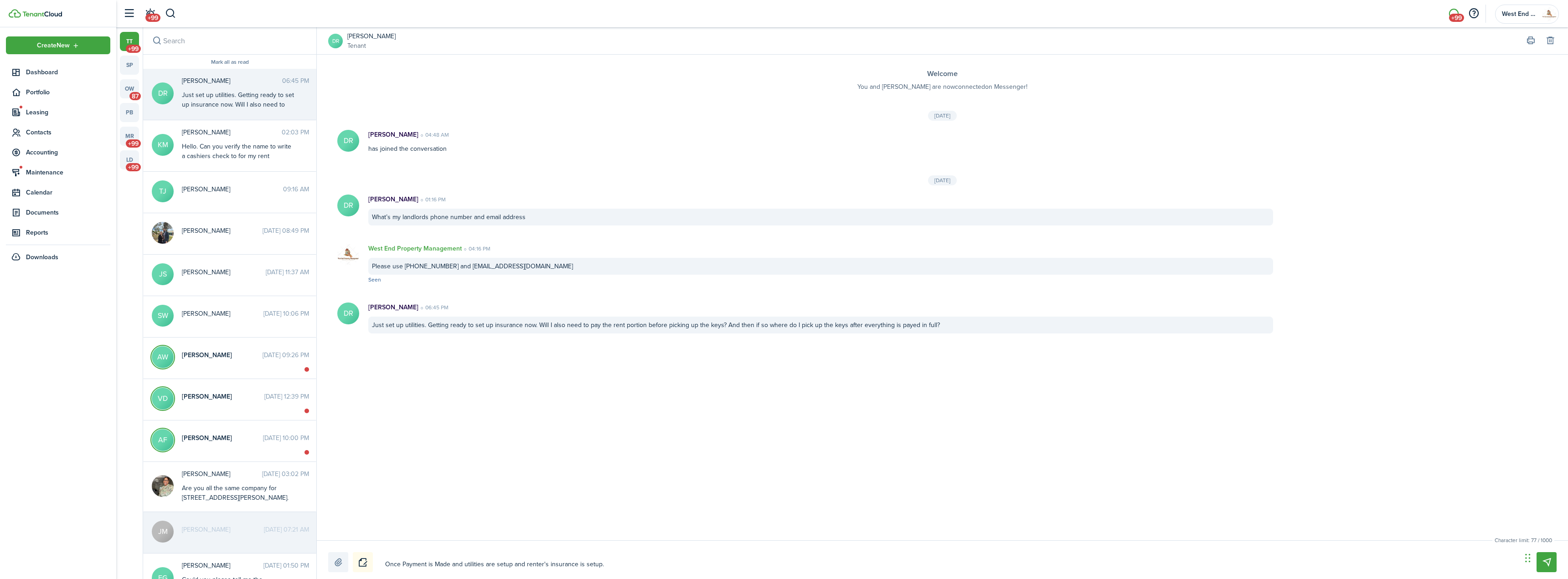
type textarea "Once Payment is Made and utilities are setup and renter's insurance is setup."
type textarea "Once Payment is Made and utilities are setup and renter's insurance is setup. w"
type textarea "Once Payment is Made and utilities are setup and renter's insurance is setup. we"
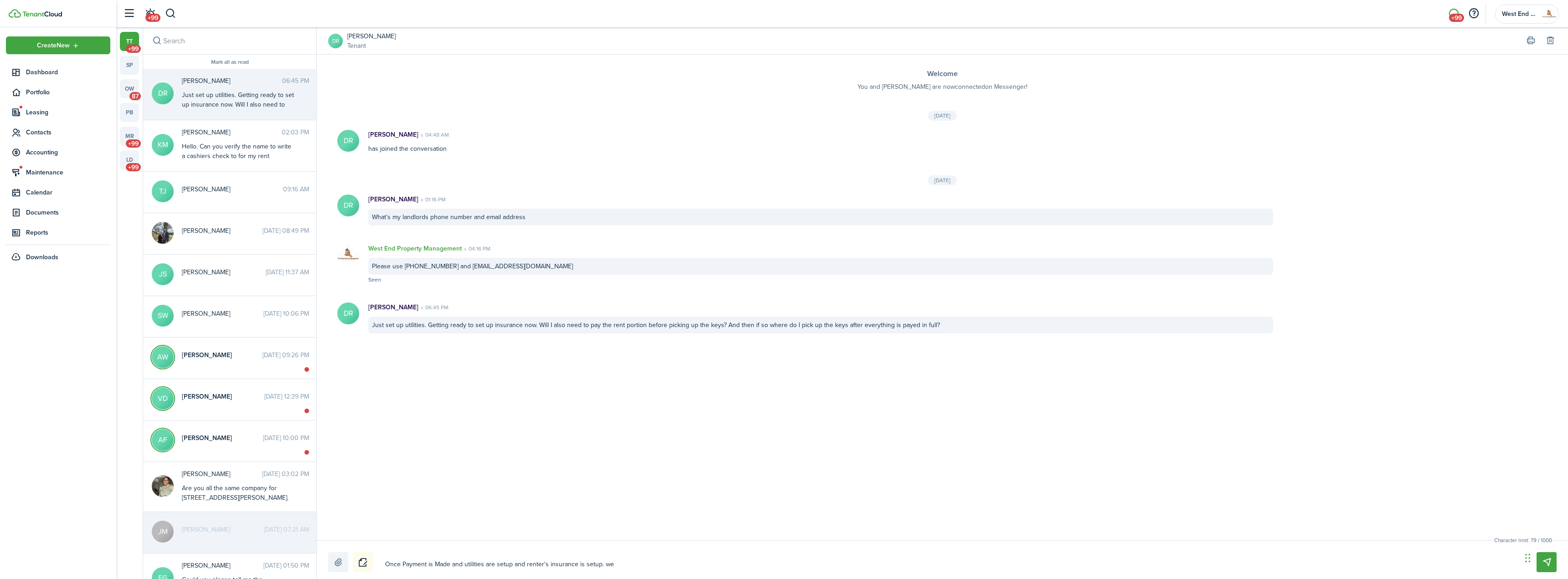
type textarea "Once Payment is Made and utilities are setup and renter's insurance is setup. we"
type textarea "Once Payment is Made and utilities are setup and renter's insurance is setup. w…"
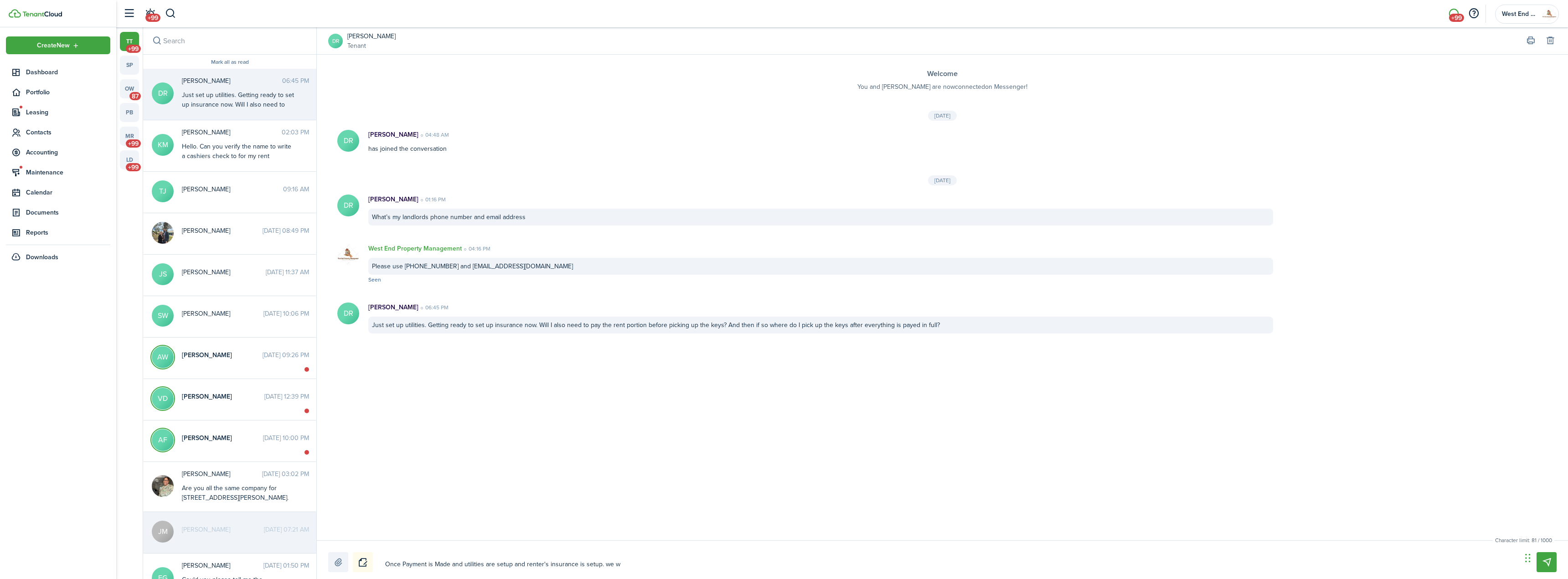
type textarea "Once Payment is Made and utilities are setup and renter's insurance is setup. w…"
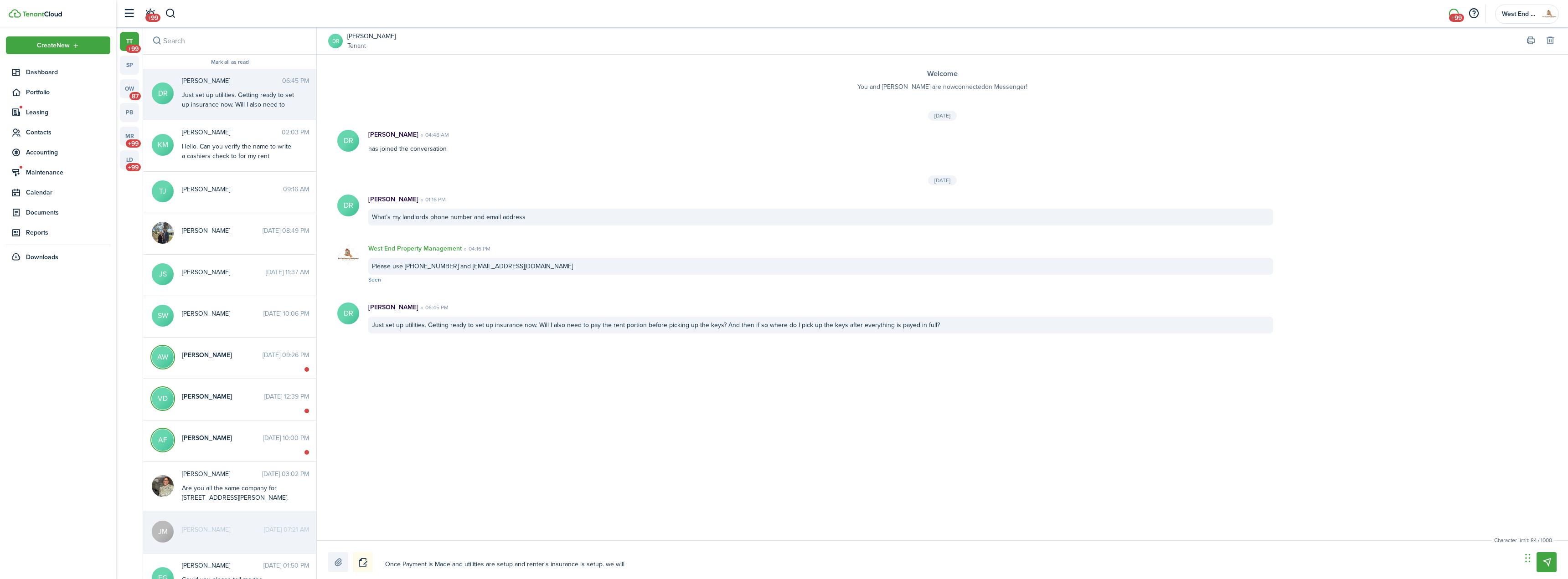
type textarea "Once Payment is Made and utilities are setup and renter's insurance is setup. w…"
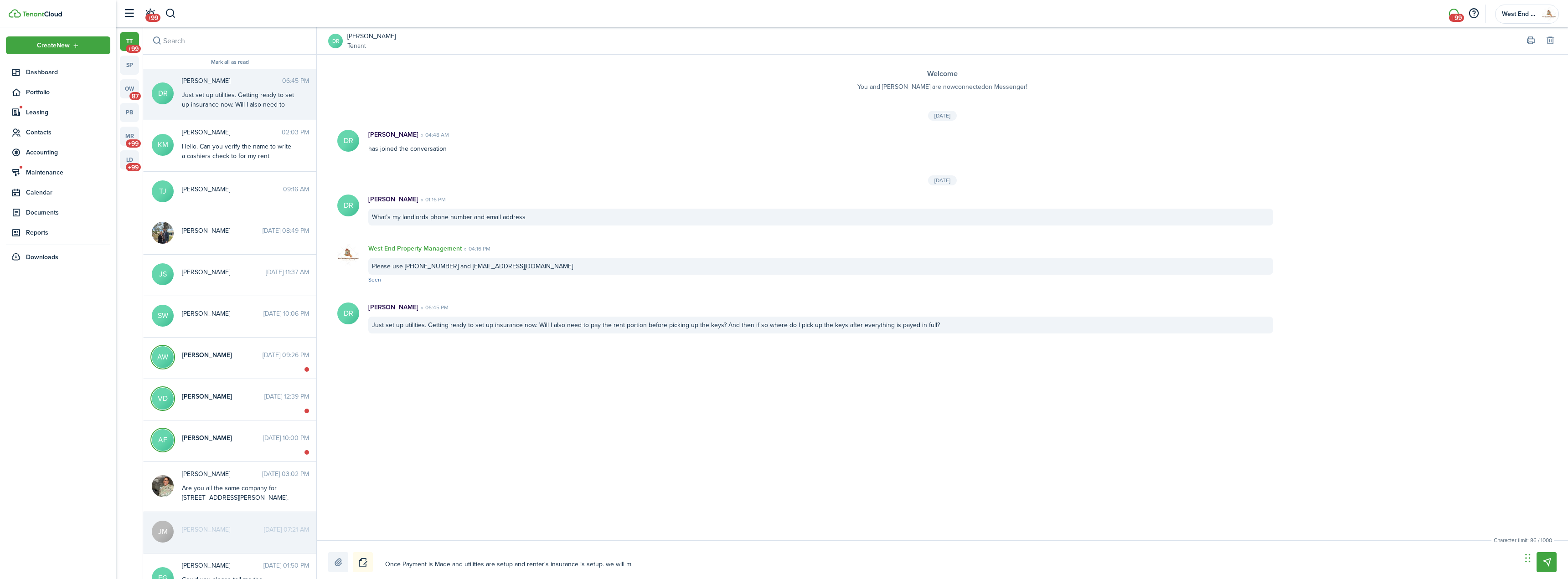
type textarea "Once Payment is Made and utilities are setup and renter's insurance is setup. w…"
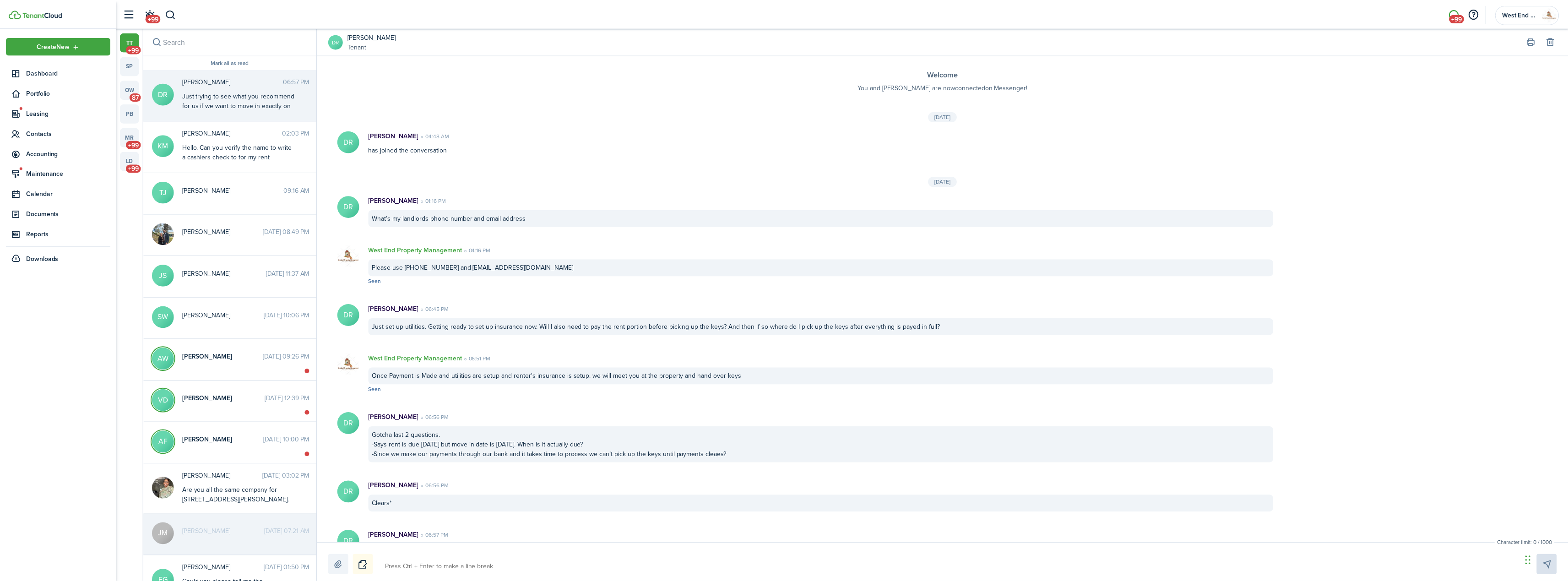
scroll to position [28, 0]
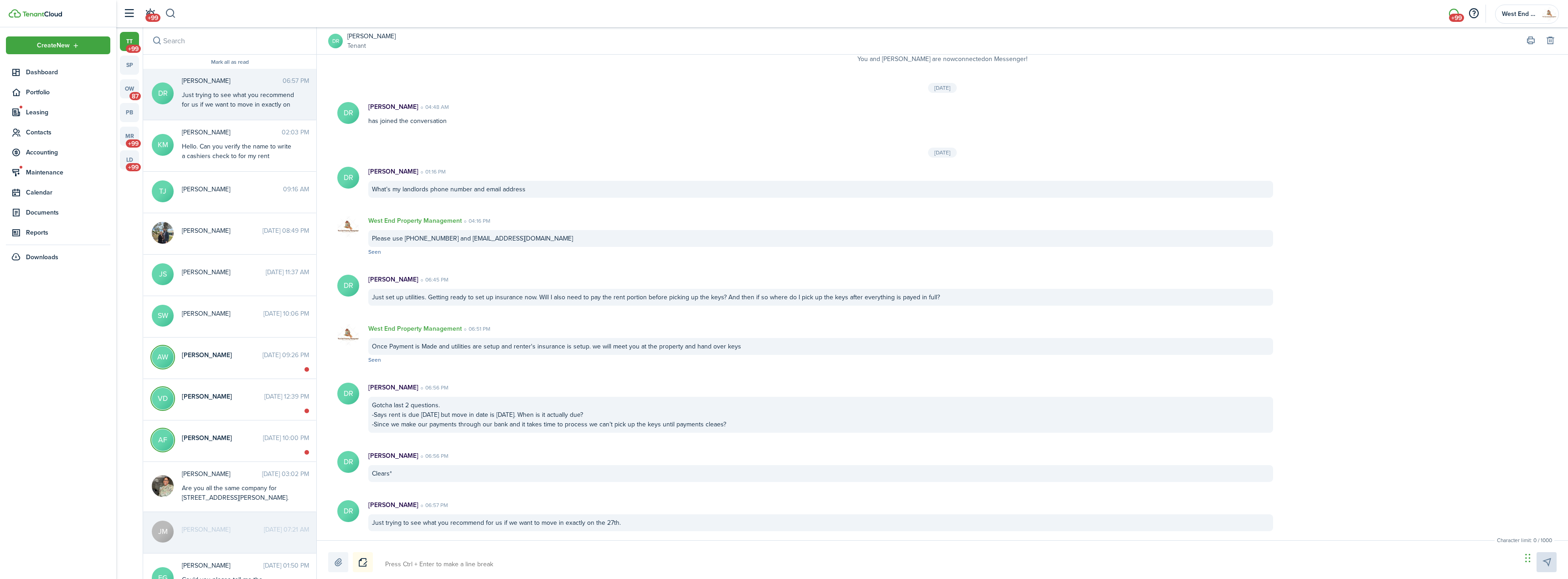
click at [175, 14] on button "button" at bounding box center [170, 13] width 12 height 15
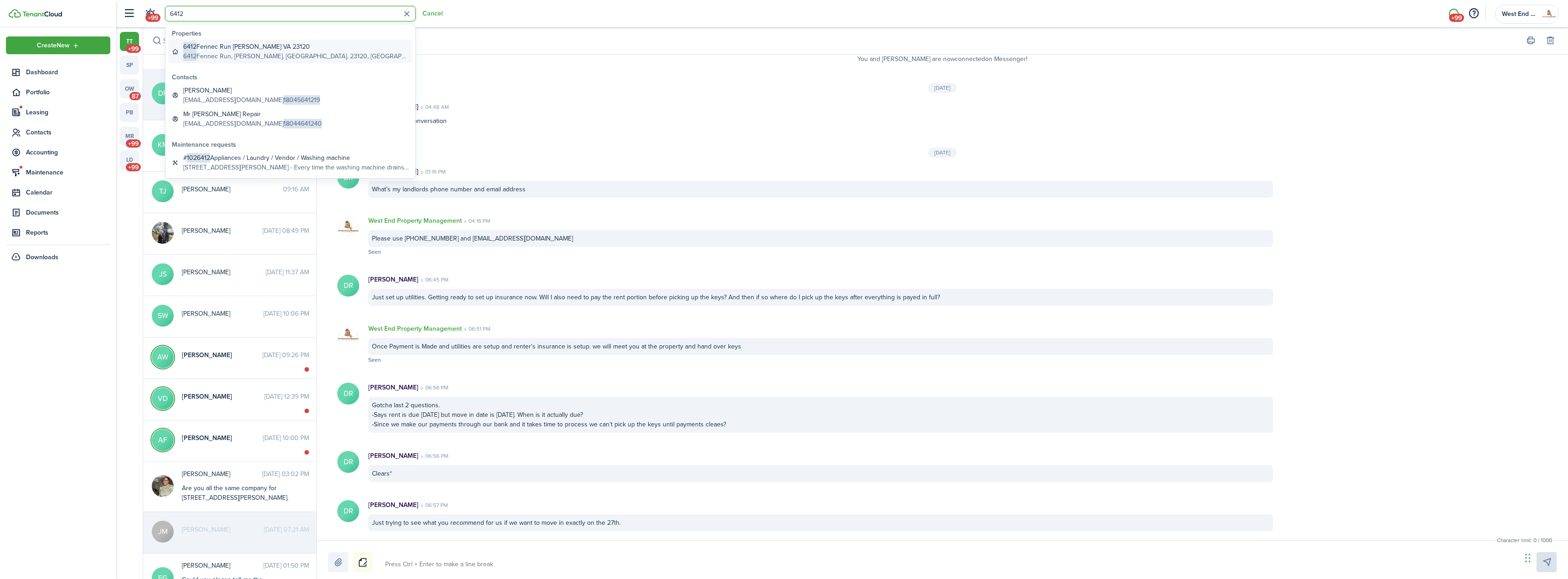
click at [237, 44] on global-search-item-title "[STREET_ADDRESS][PERSON_NAME]" at bounding box center [296, 47] width 226 height 10
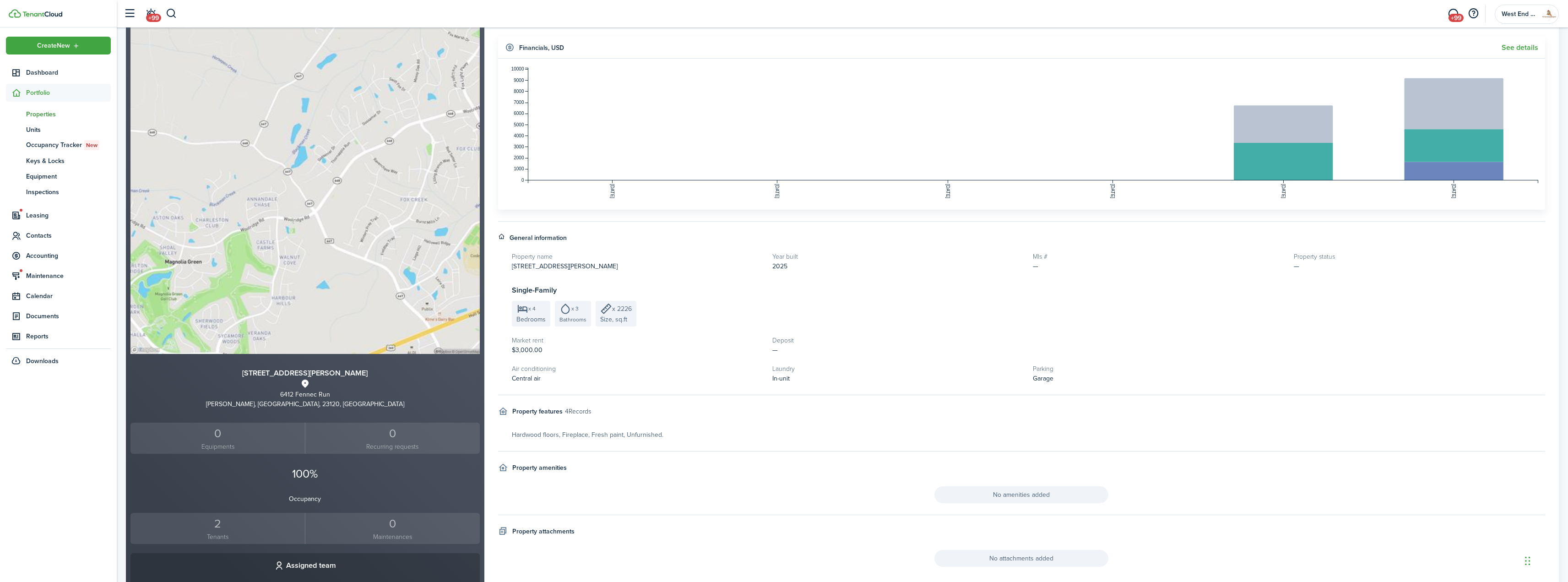
scroll to position [183, 0]
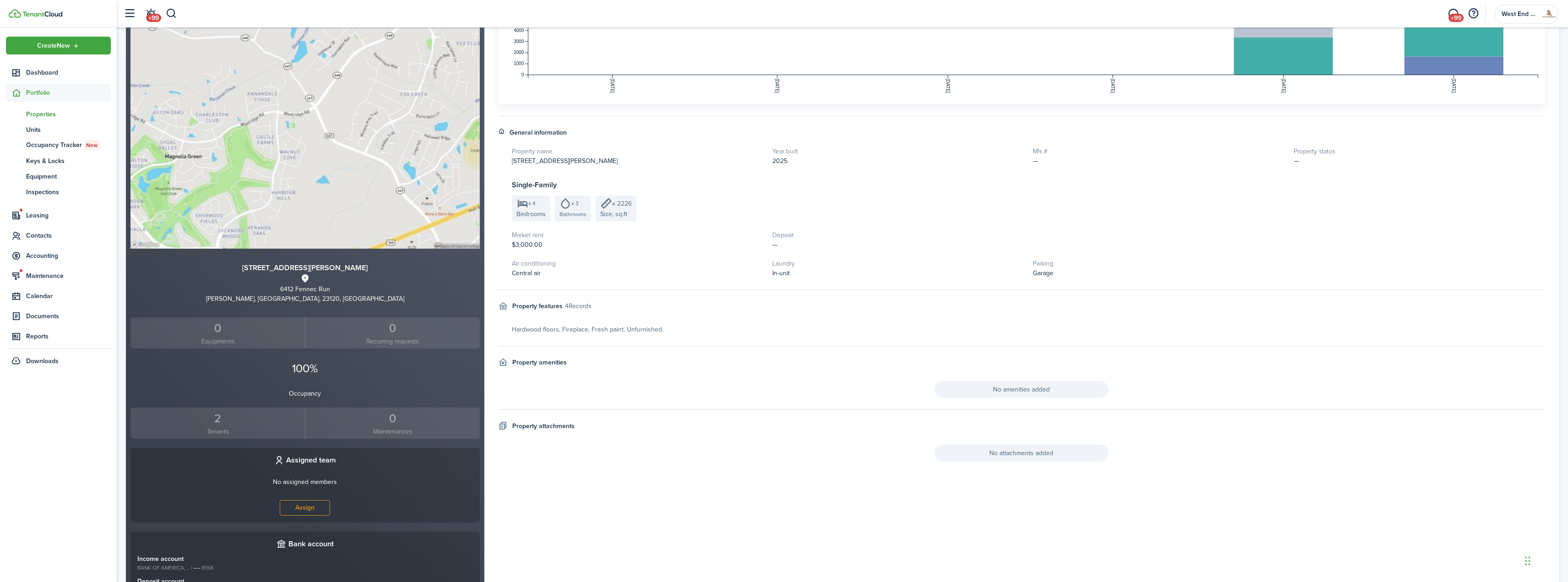
click at [218, 424] on div "2" at bounding box center [218, 418] width 170 height 17
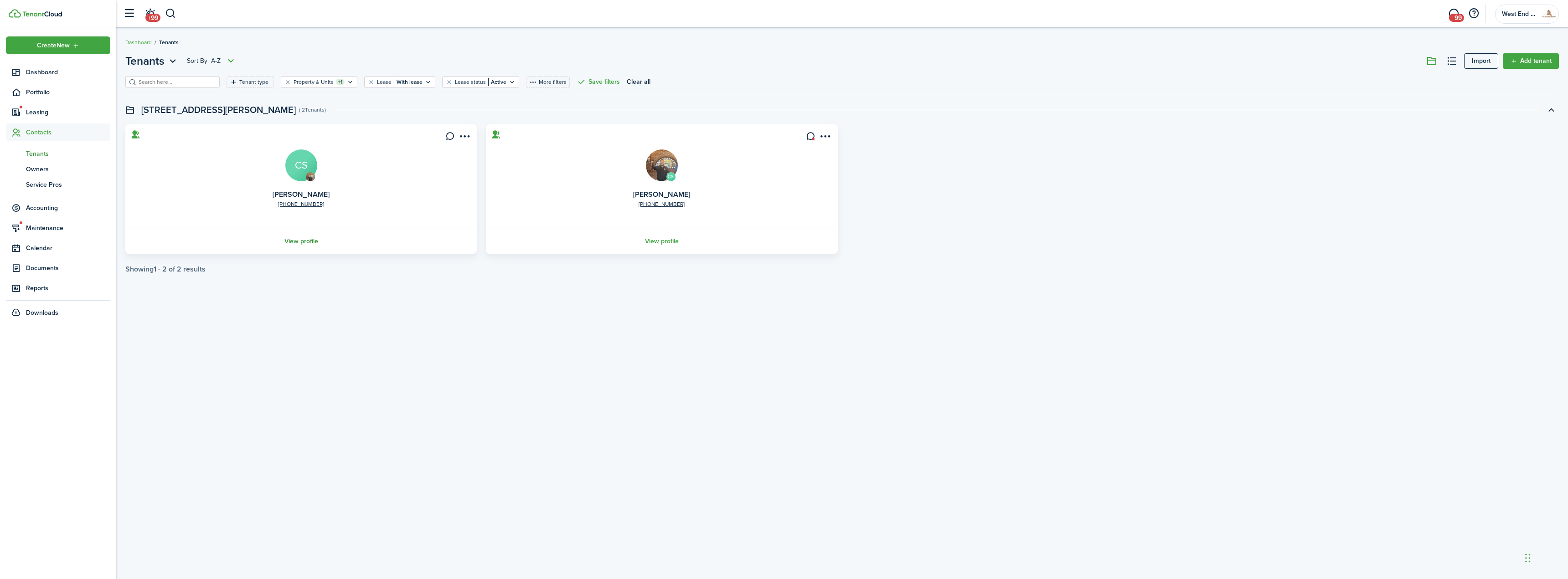
click at [305, 241] on link "View profile" at bounding box center [301, 241] width 354 height 25
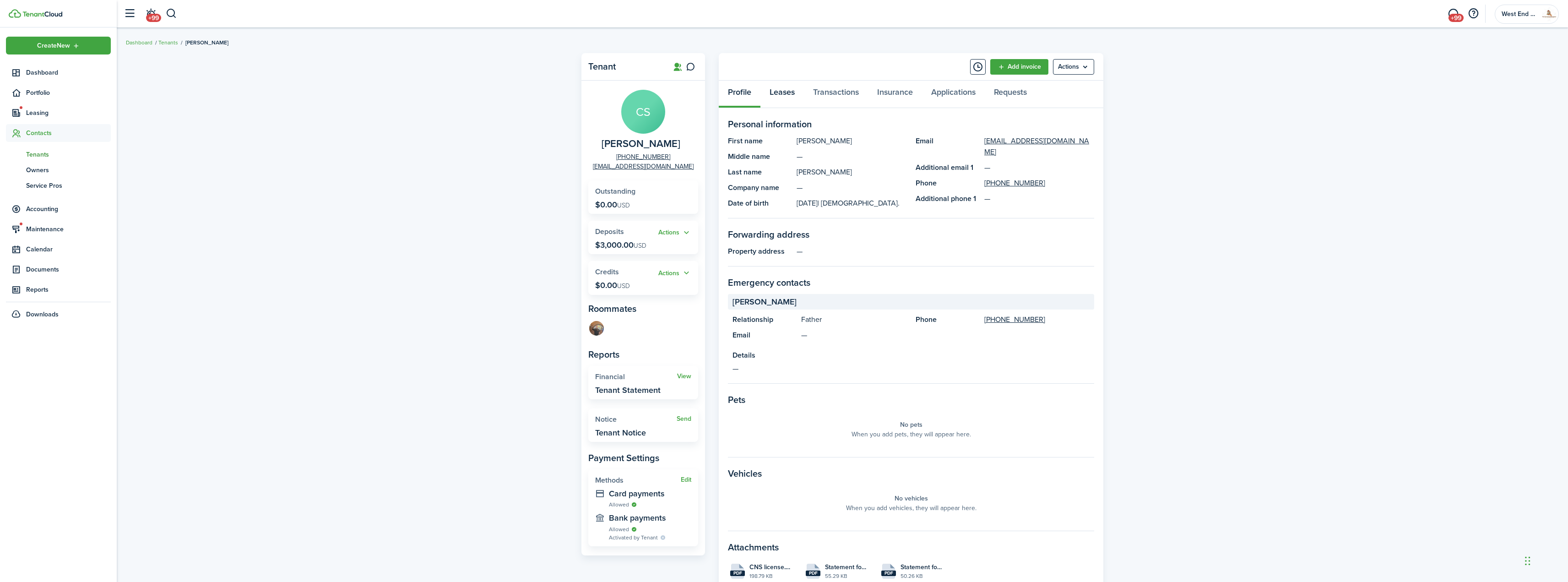
click at [794, 92] on link "Leases" at bounding box center [782, 94] width 43 height 28
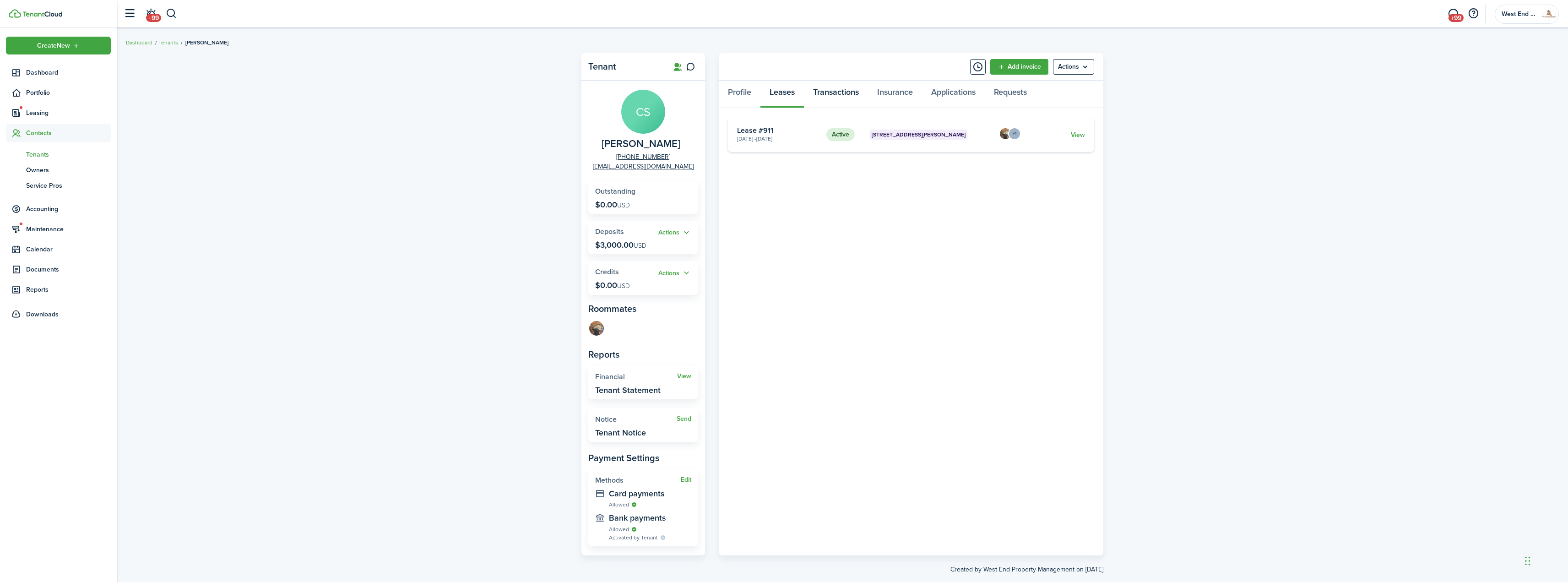
click at [828, 93] on link "Transactions" at bounding box center [836, 94] width 64 height 28
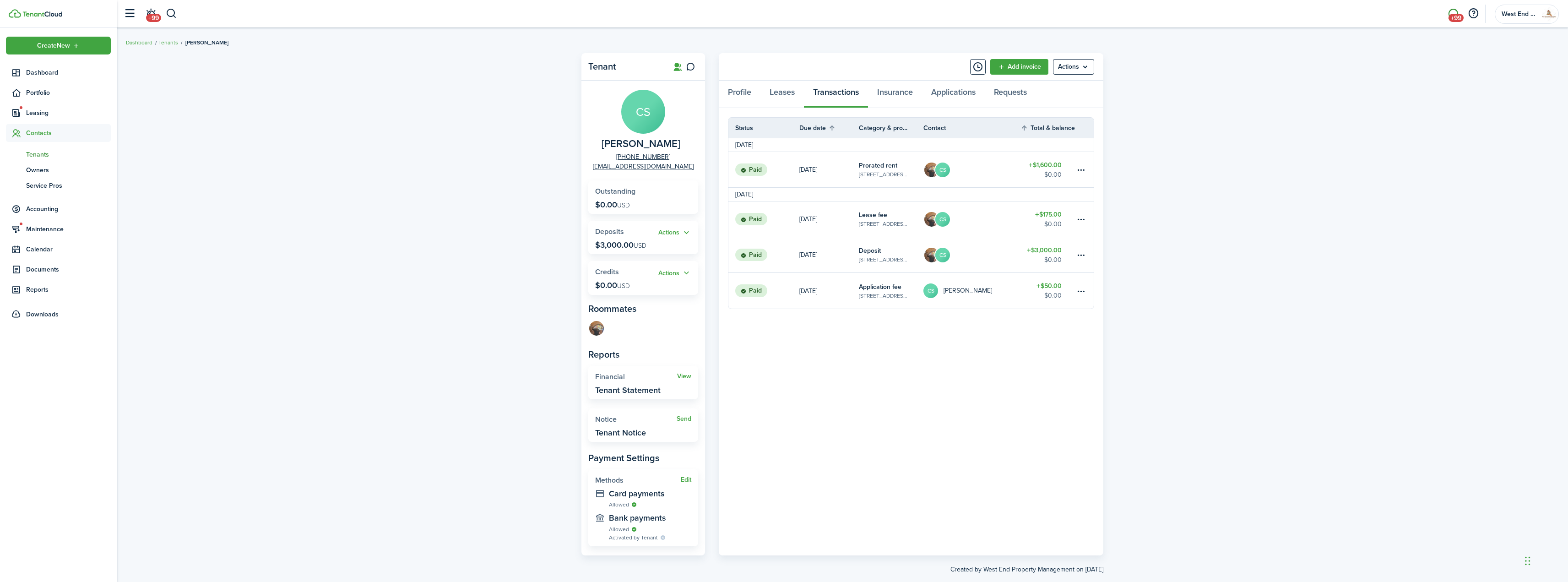
click at [1452, 13] on span "+99" at bounding box center [1456, 17] width 15 height 8
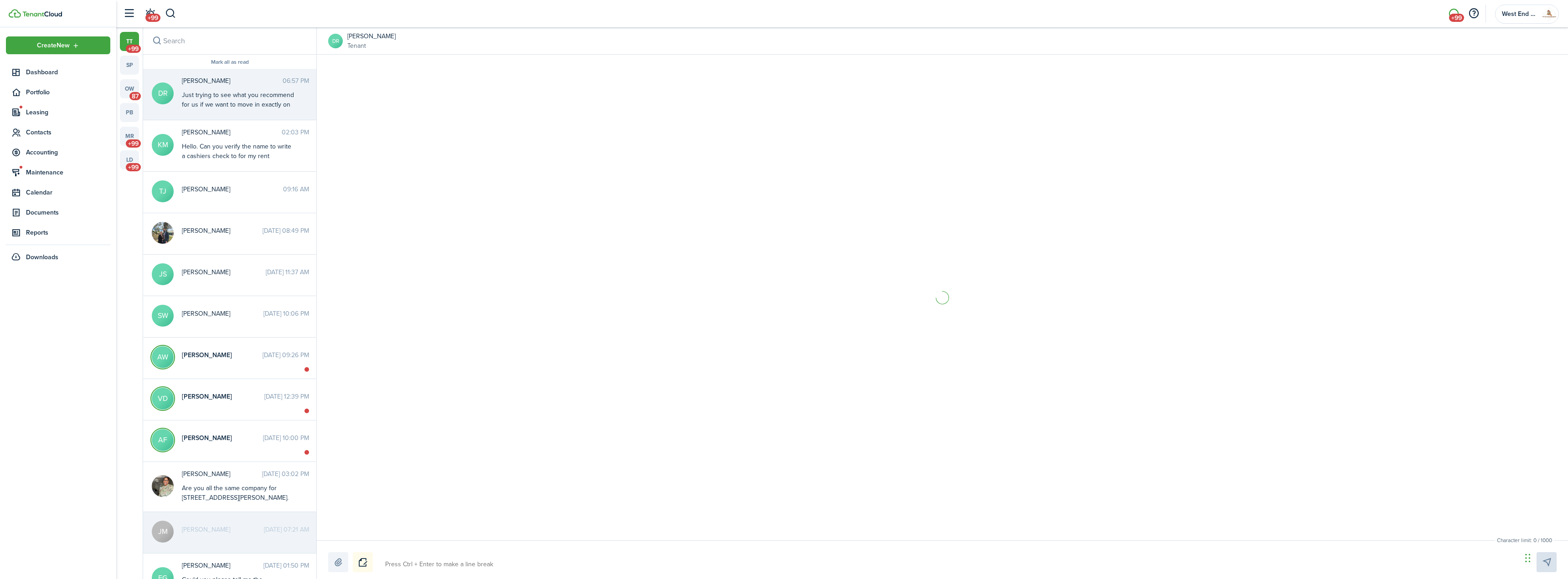
scroll to position [28, 0]
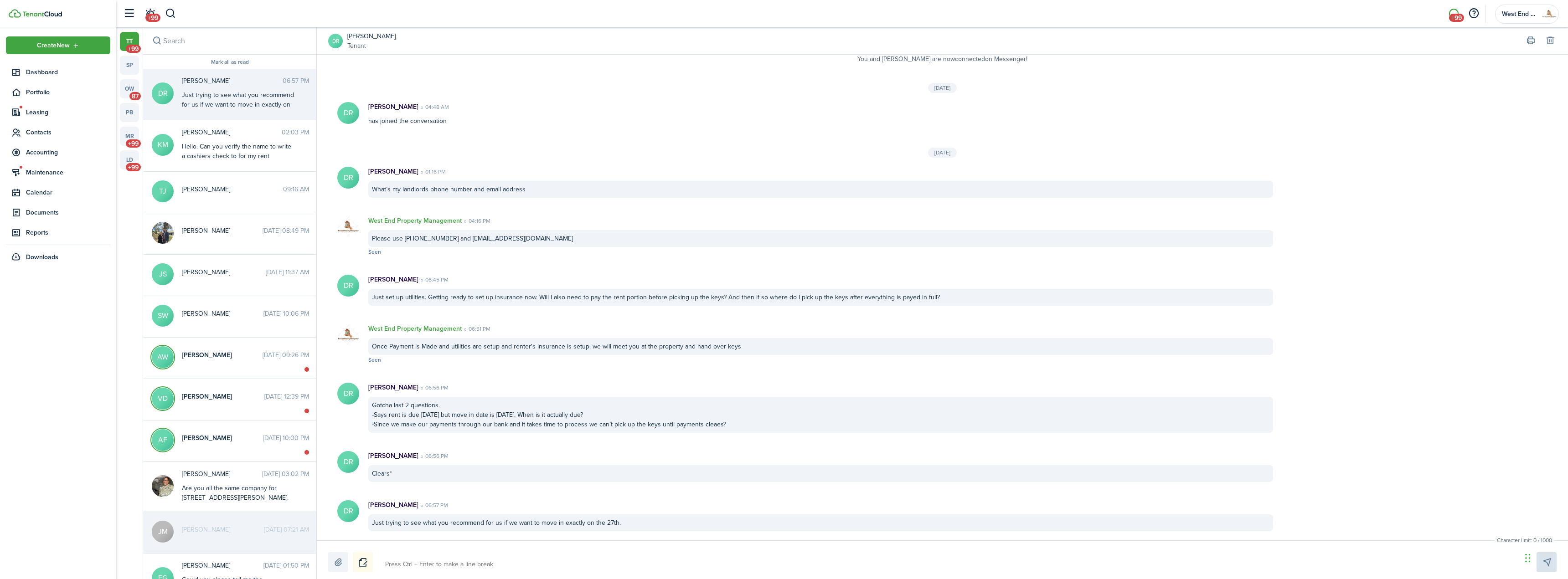
click at [623, 553] on div at bounding box center [942, 562] width 1228 height 20
click at [617, 565] on textarea at bounding box center [950, 564] width 1136 height 15
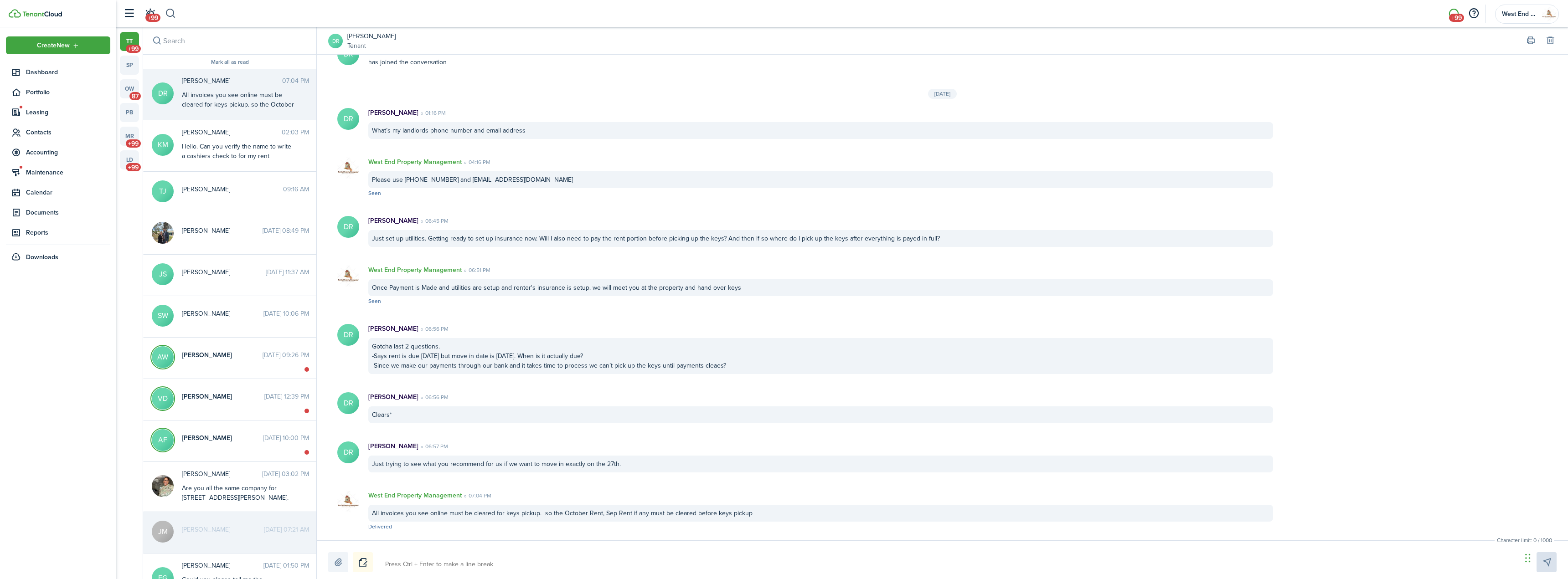
click at [169, 13] on button "button" at bounding box center [170, 13] width 12 height 15
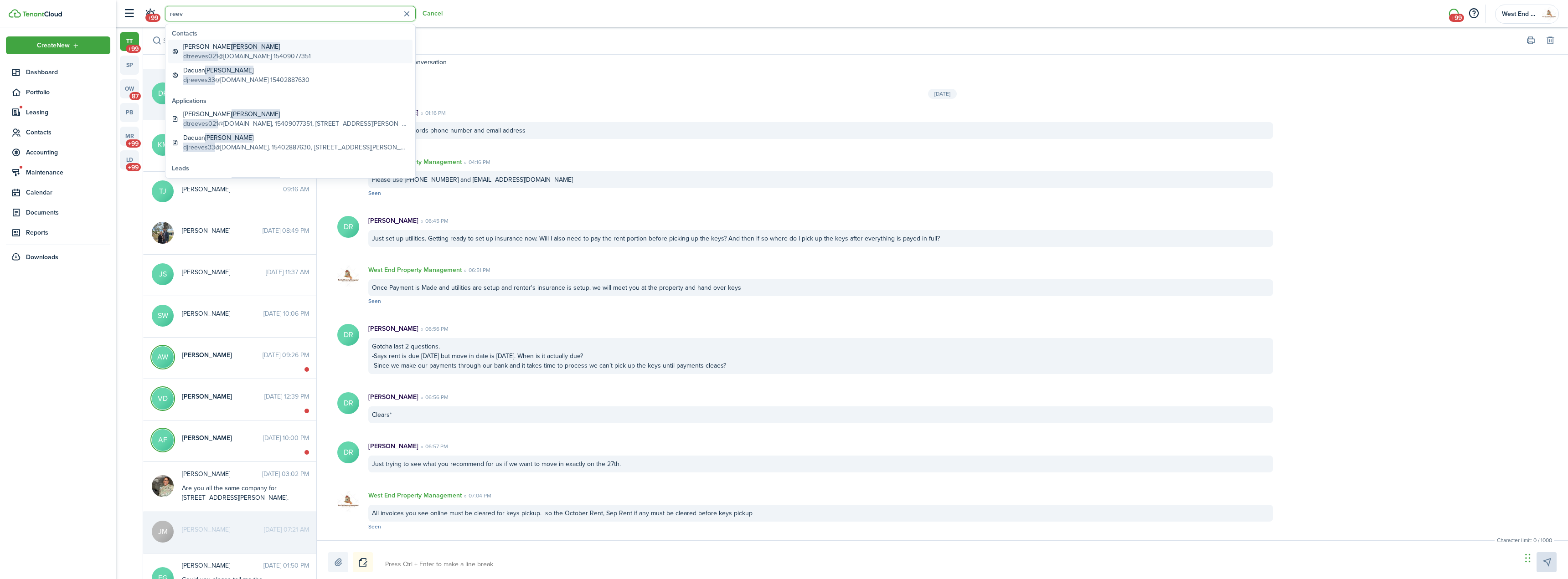
click at [273, 48] on global-search-item-title "[PERSON_NAME]" at bounding box center [247, 47] width 128 height 10
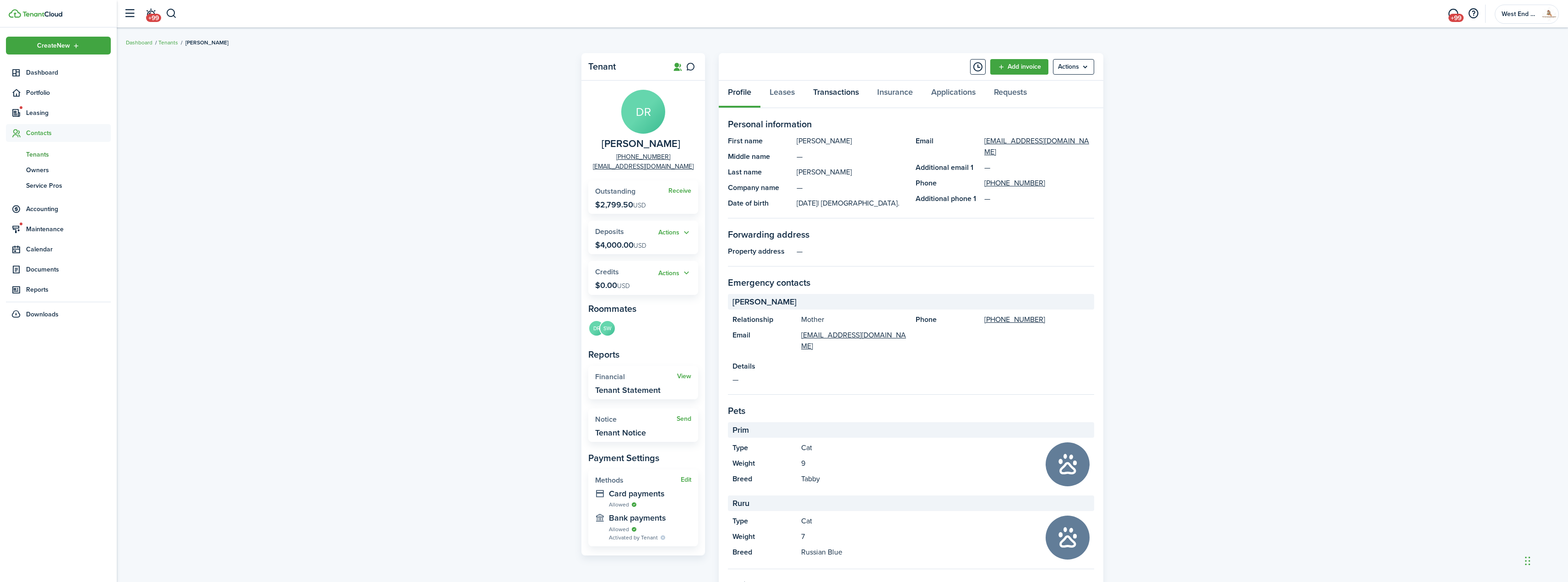
click at [833, 97] on link "Transactions" at bounding box center [836, 94] width 64 height 28
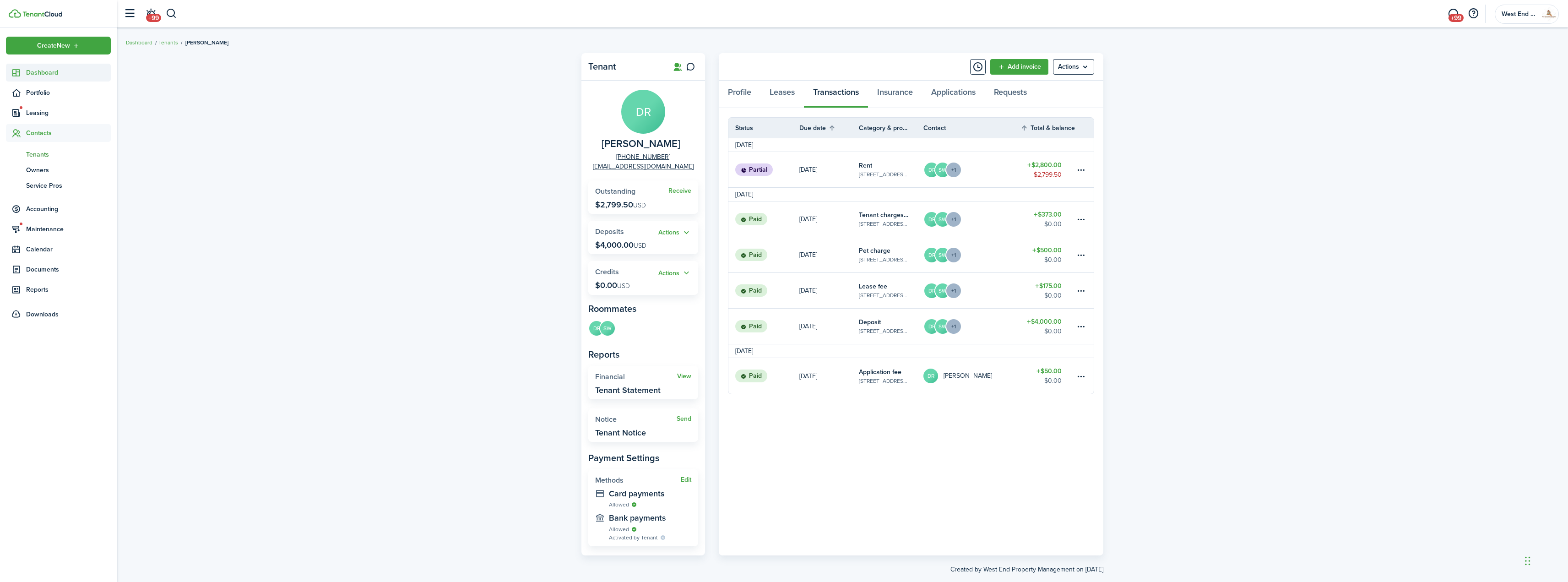
click at [67, 76] on span "Dashboard" at bounding box center [68, 73] width 85 height 10
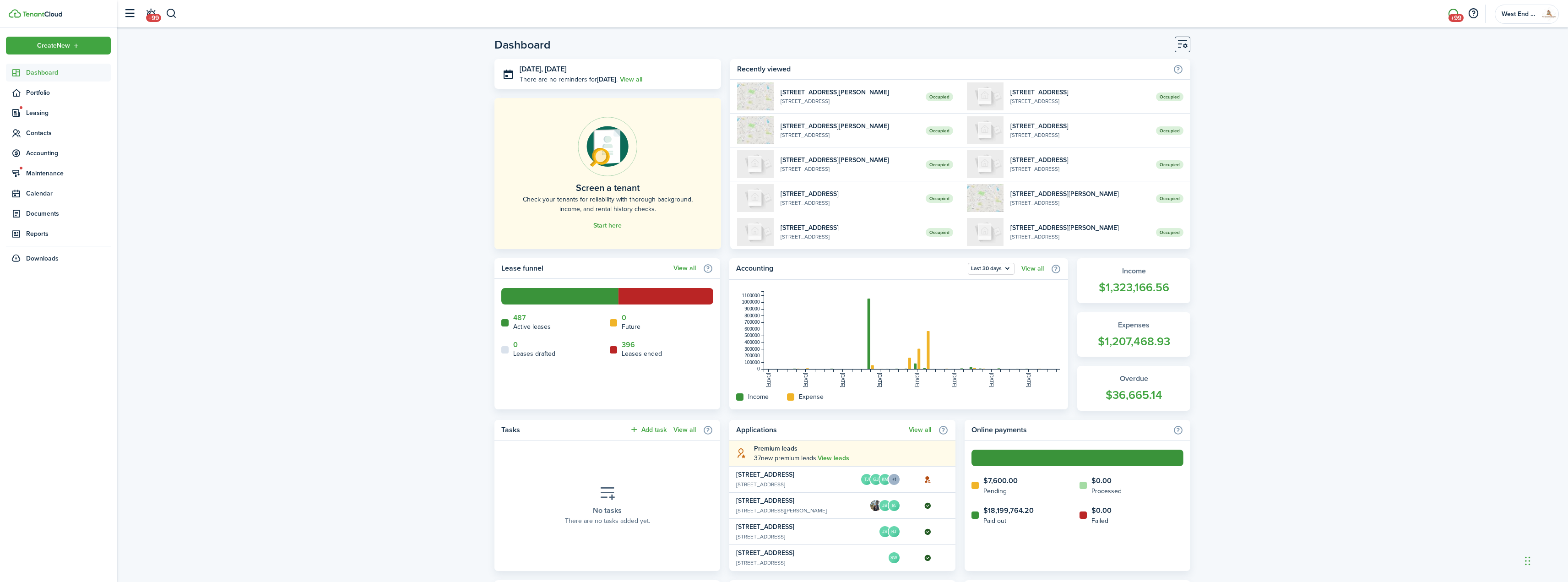
click at [1459, 16] on span "+99" at bounding box center [1456, 17] width 15 height 8
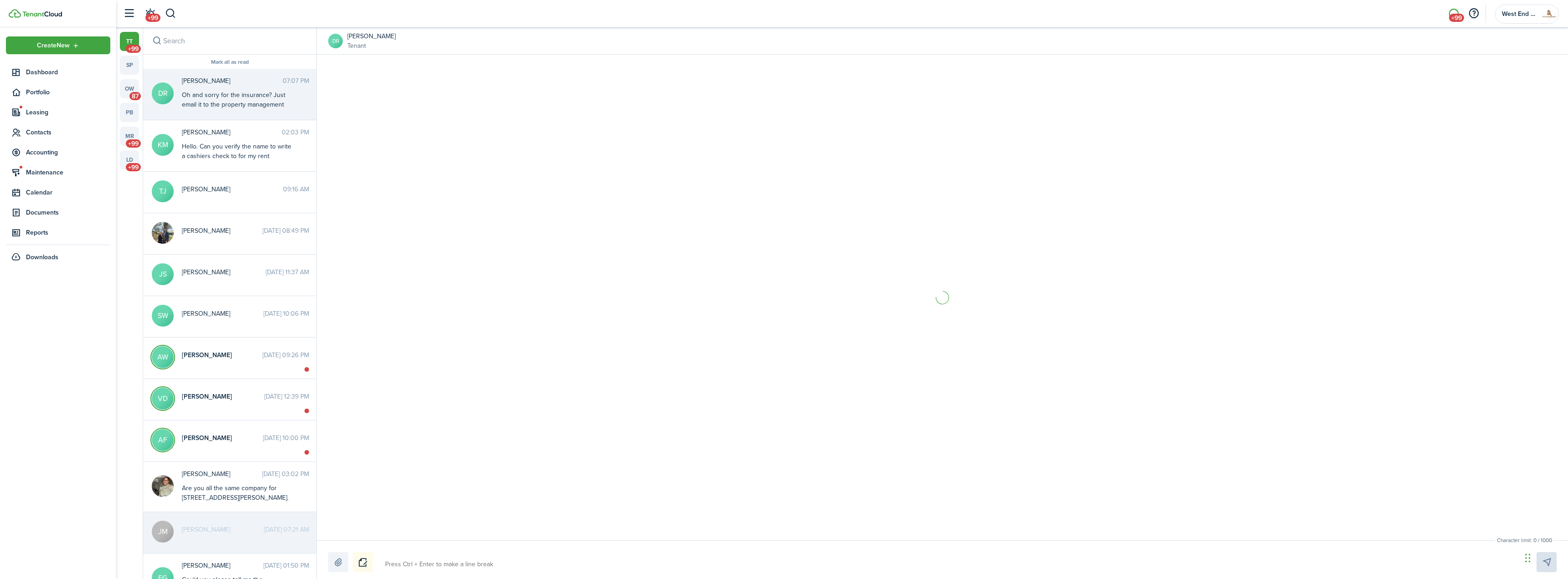
scroll to position [210, 0]
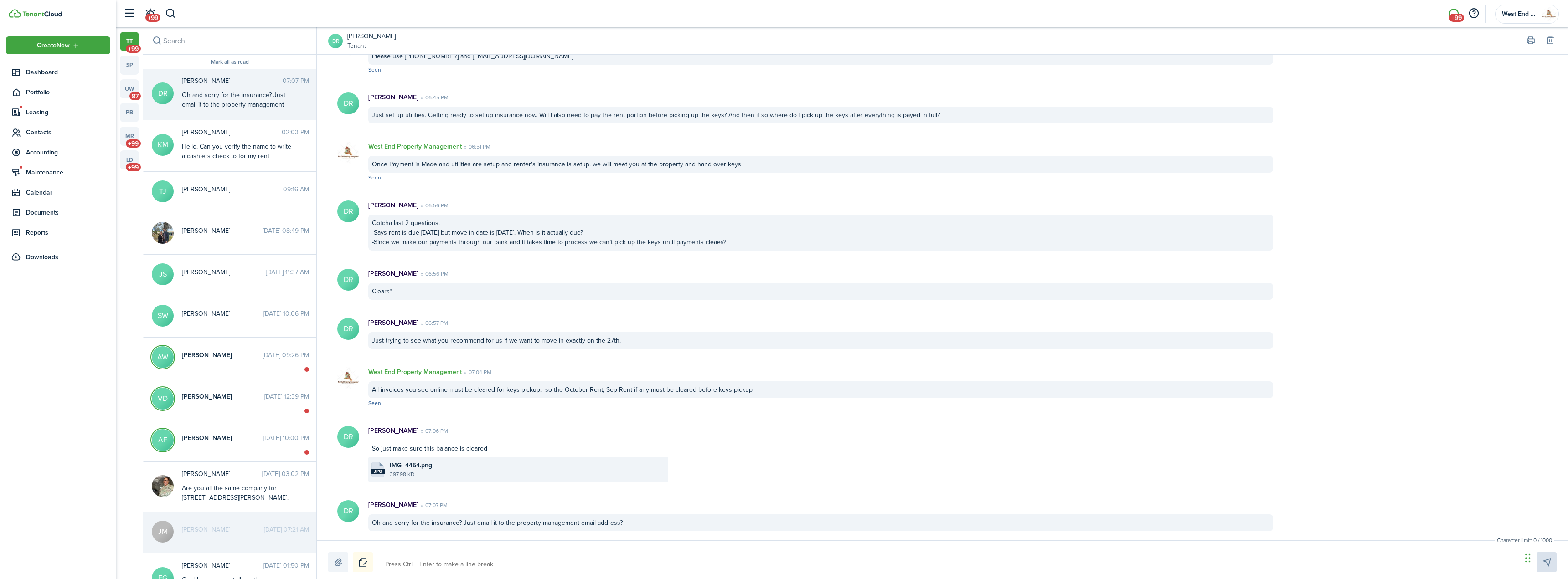
click at [497, 575] on div "Character limit: 0 / 1000 Drop your file here" at bounding box center [942, 560] width 1251 height 39
click at [499, 574] on div "Character limit: 0 / 1000 Drop your file here" at bounding box center [942, 560] width 1251 height 39
click at [501, 564] on textarea at bounding box center [950, 564] width 1136 height 15
paste textarea "[EMAIL_ADDRESS][DOMAIN_NAME]"
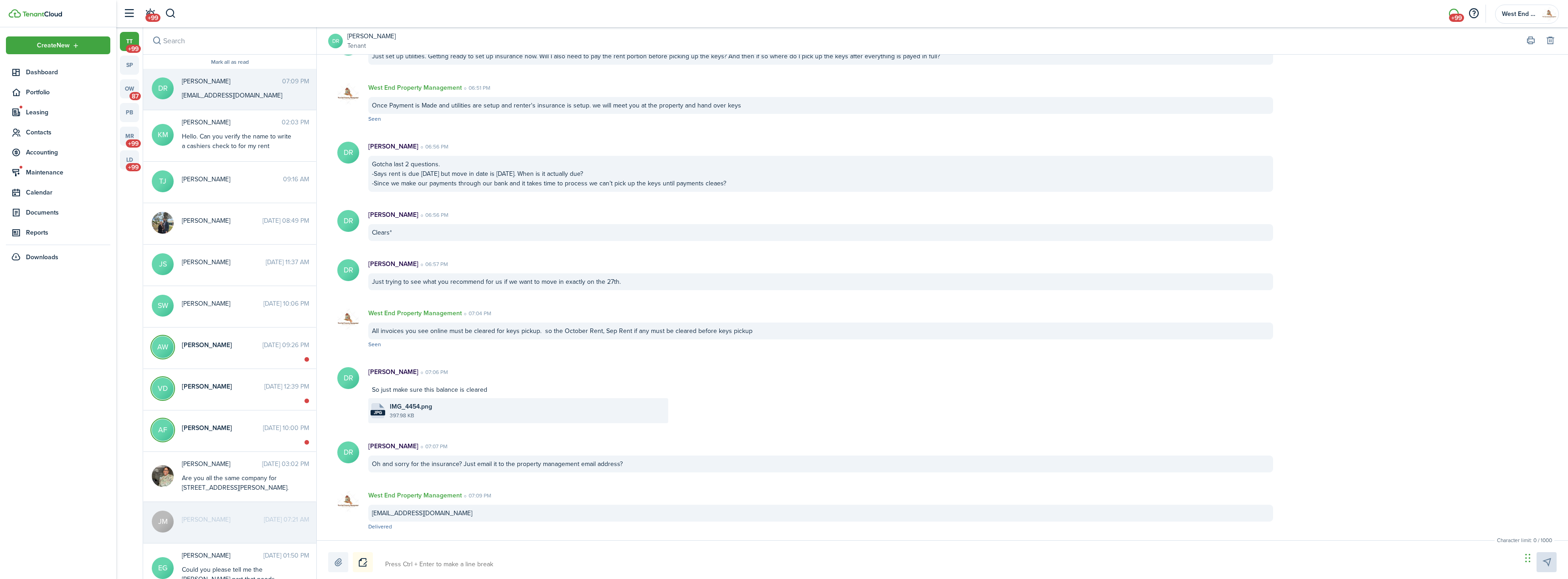
click at [432, 463] on div "Oh and sorry for the insurance? Just email it to the property management email …" at bounding box center [821, 464] width 905 height 17
click at [441, 407] on file-name "IMG_4454.png" at bounding box center [528, 406] width 276 height 10
click at [435, 561] on textarea at bounding box center [950, 564] width 1136 height 15
